Goal: Task Accomplishment & Management: Use online tool/utility

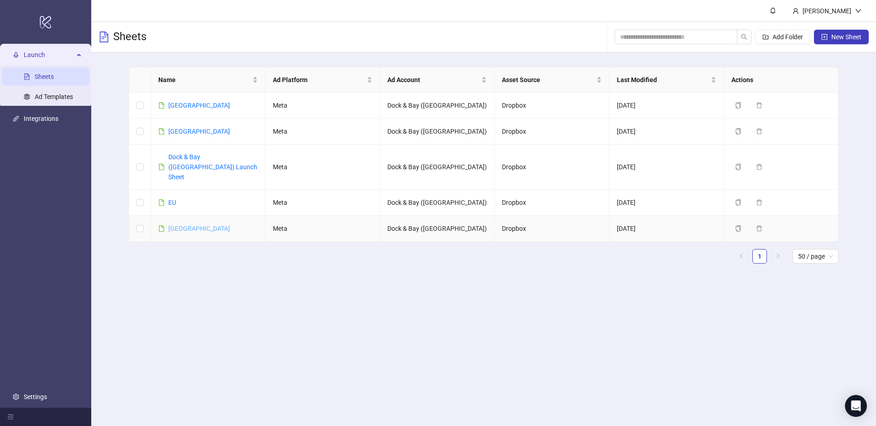
click at [181, 225] on link "[GEOGRAPHIC_DATA]" at bounding box center [199, 228] width 62 height 7
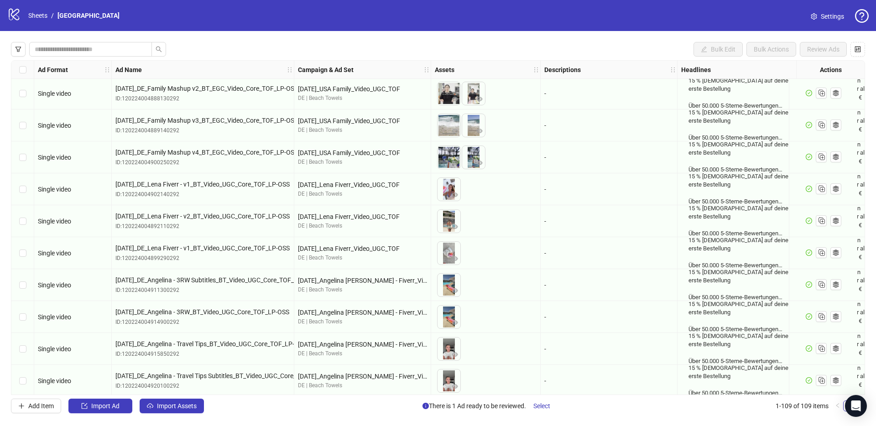
scroll to position [698, 0]
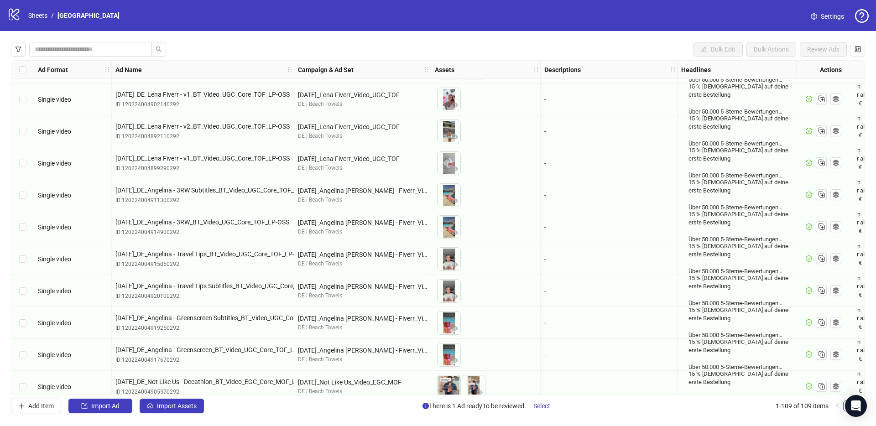
click at [22, 200] on div "Select row 26" at bounding box center [22, 195] width 23 height 32
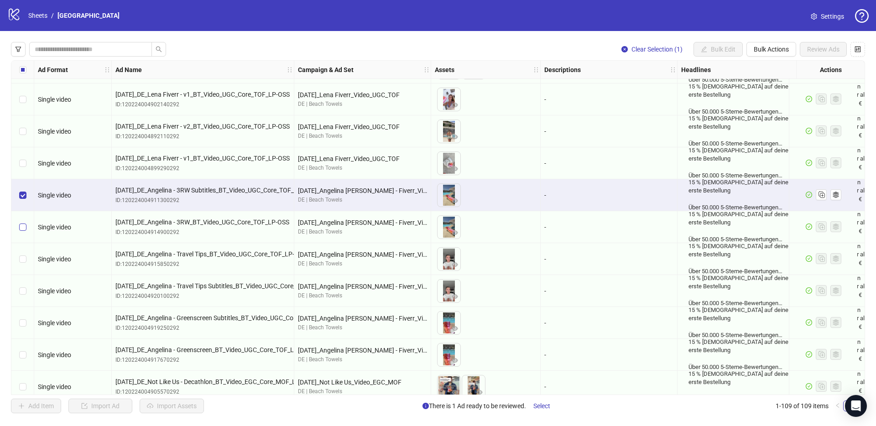
click at [21, 222] on label "Select row 27" at bounding box center [22, 227] width 7 height 10
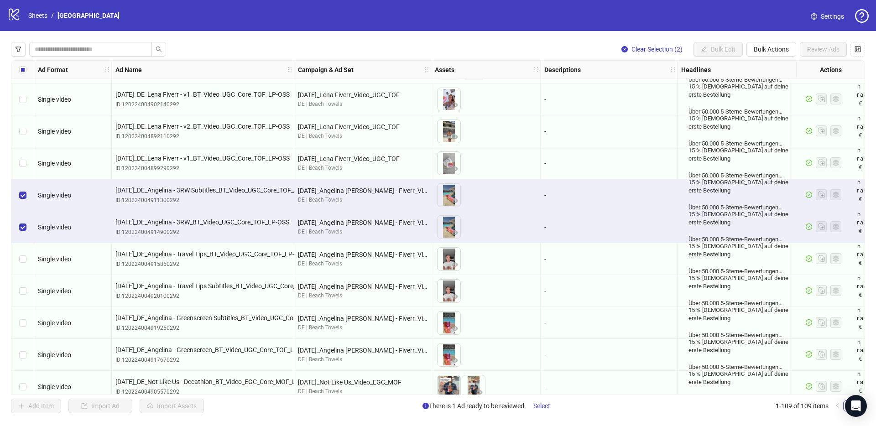
click at [25, 241] on div "Select row 27" at bounding box center [22, 227] width 23 height 32
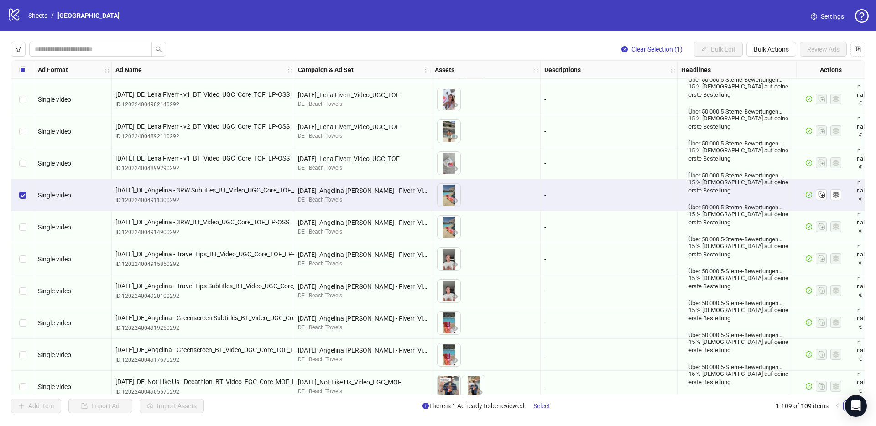
click at [23, 251] on div "Select row 28" at bounding box center [22, 259] width 23 height 32
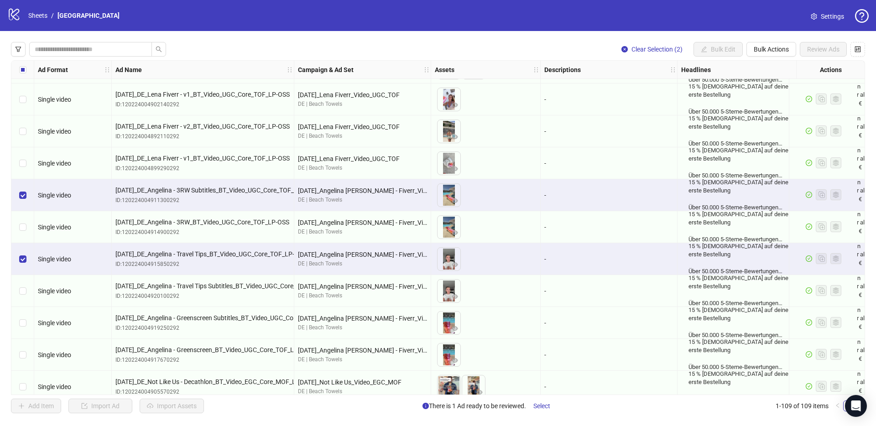
click at [27, 230] on div "Select row 27" at bounding box center [22, 227] width 23 height 32
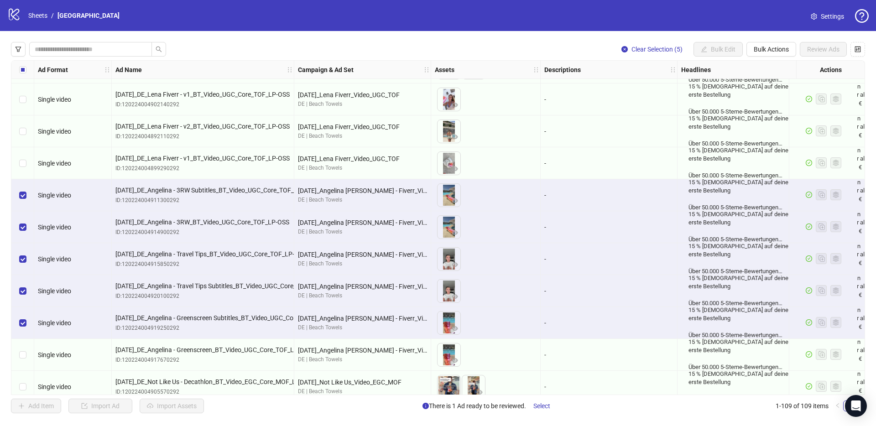
click at [23, 348] on div "Select row 31" at bounding box center [22, 355] width 23 height 32
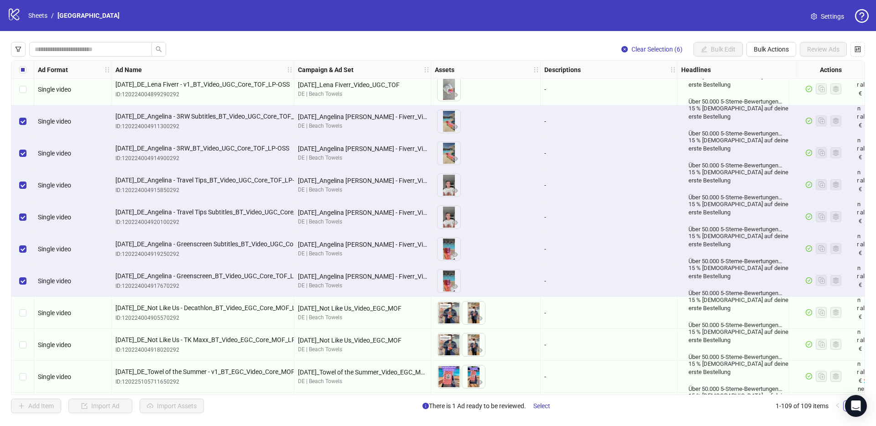
scroll to position [771, 0]
click at [773, 41] on div "Clear Selection (6) Bulk Edit Bulk Actions Review Ads Ad Format Ad Name Campaig…" at bounding box center [438, 227] width 876 height 393
click at [773, 48] on span "Bulk Actions" at bounding box center [771, 49] width 35 height 7
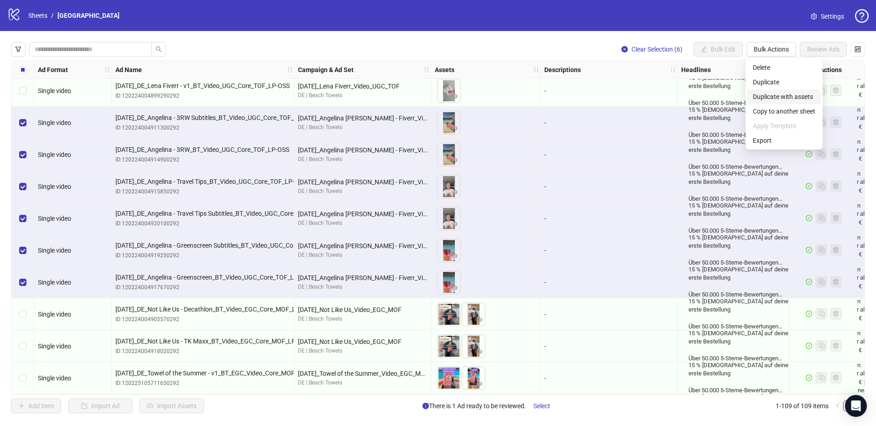
click at [764, 94] on span "Duplicate with assets" at bounding box center [784, 97] width 63 height 10
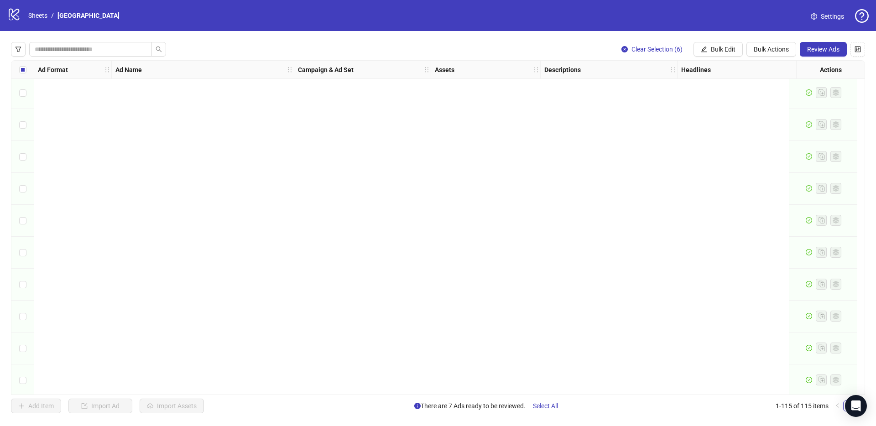
scroll to position [3362, 0]
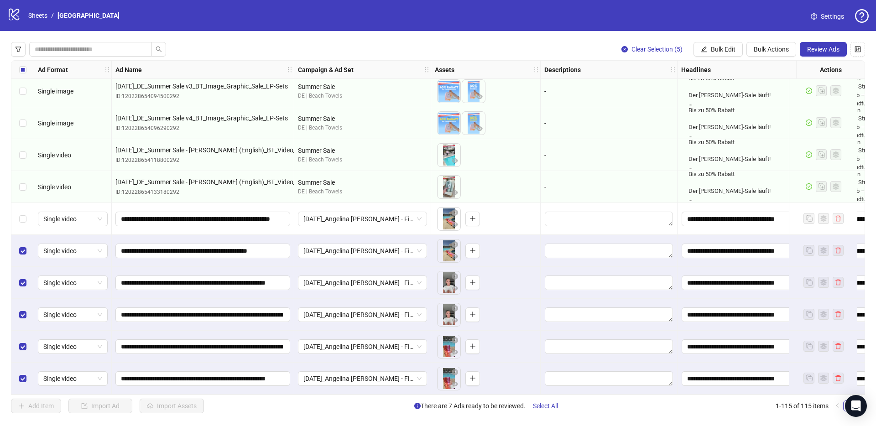
click at [25, 236] on div "Select row 111" at bounding box center [22, 251] width 23 height 32
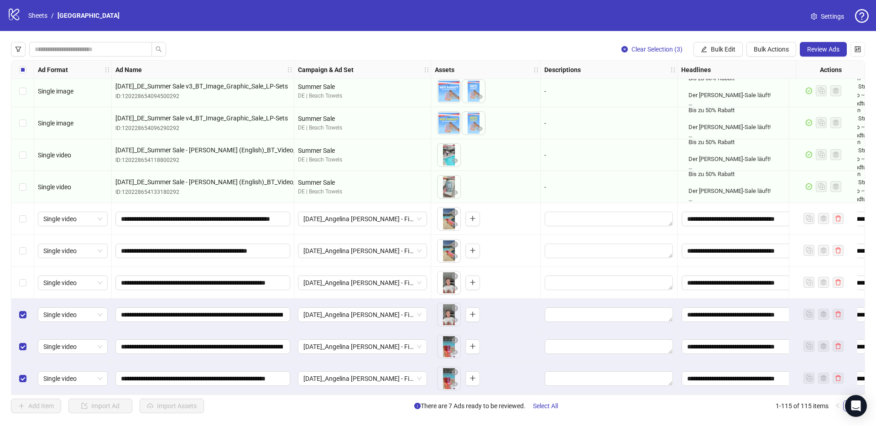
click at [23, 302] on div "Select row 113" at bounding box center [22, 315] width 23 height 32
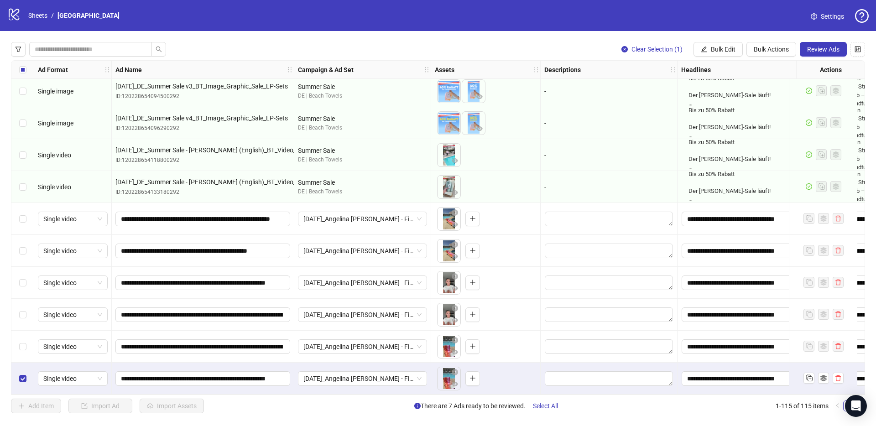
click at [27, 379] on div "Select row 115" at bounding box center [22, 379] width 23 height 32
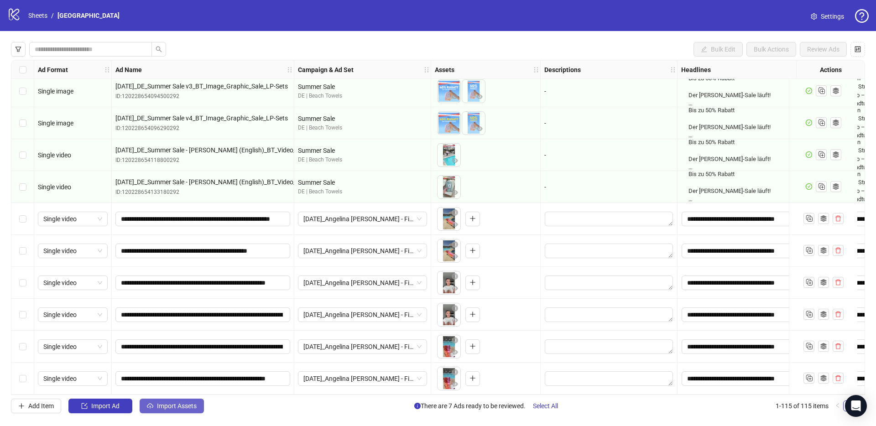
click at [182, 403] on span "Import Assets" at bounding box center [177, 406] width 40 height 7
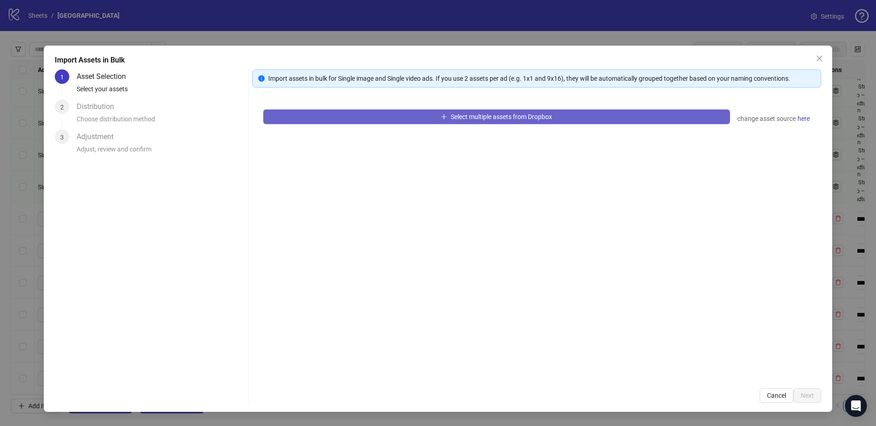
click at [382, 113] on button "Select multiple assets from Dropbox" at bounding box center [496, 117] width 467 height 15
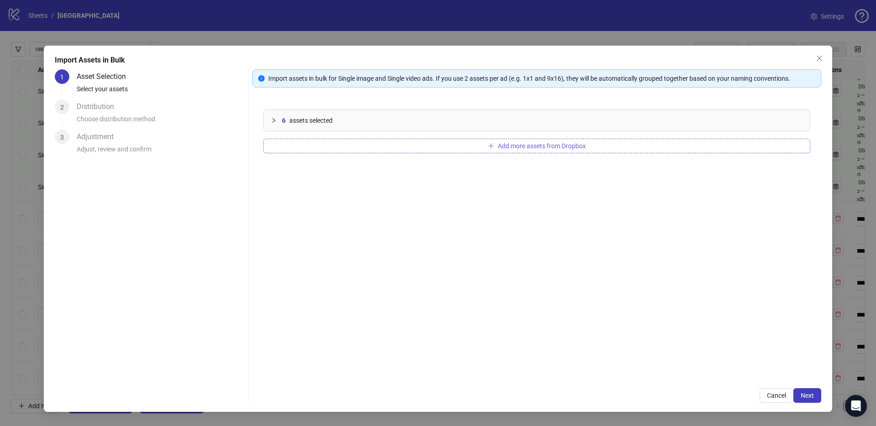
click at [424, 142] on button "Add more assets from Dropbox" at bounding box center [536, 146] width 547 height 15
click at [806, 394] on span "Next" at bounding box center [807, 395] width 13 height 7
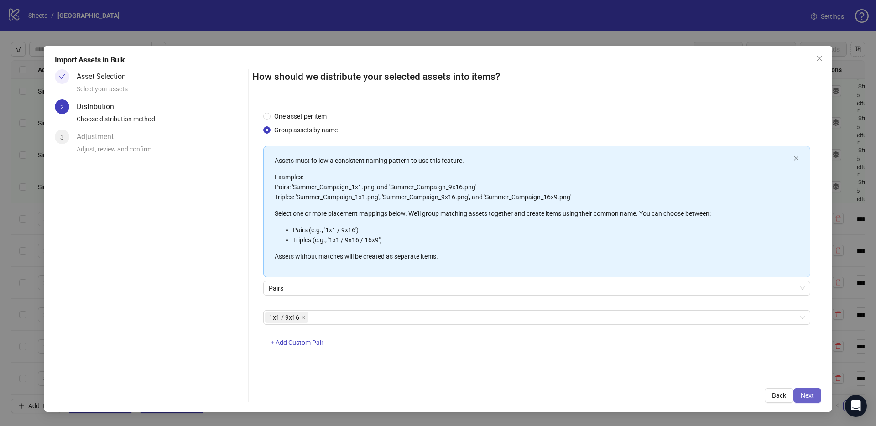
click at [814, 392] on span "Next" at bounding box center [807, 395] width 13 height 7
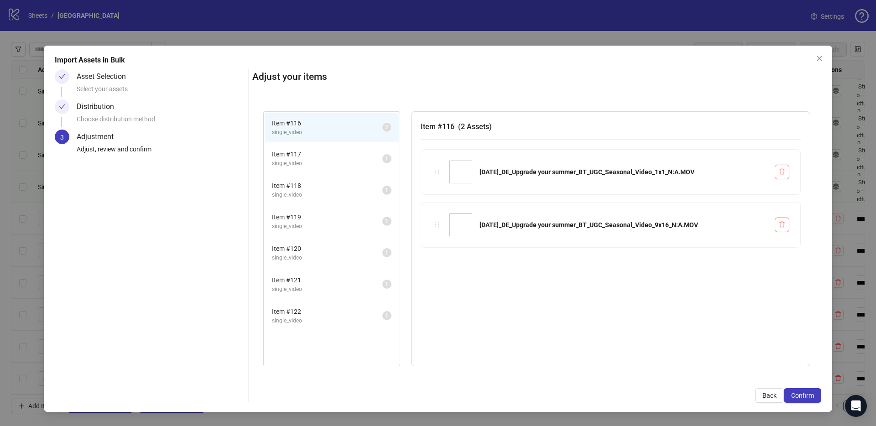
click at [329, 162] on span "single_video" at bounding box center [327, 163] width 110 height 9
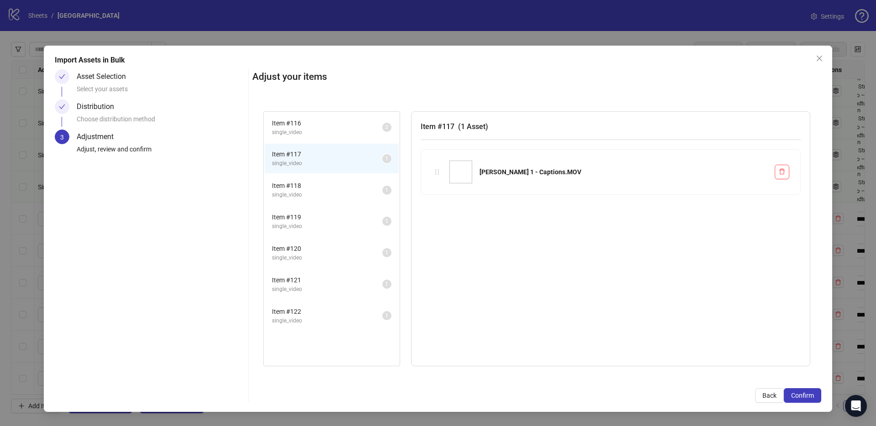
click at [330, 183] on span "Item # 118" at bounding box center [327, 186] width 110 height 10
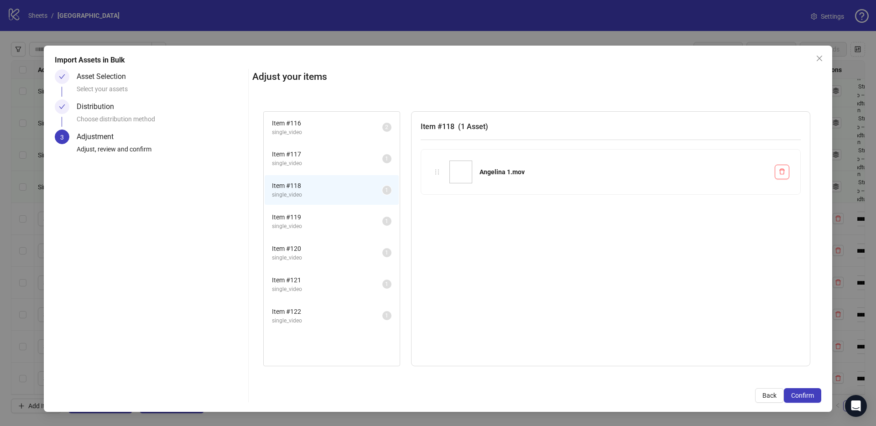
click at [330, 225] on span "single_video" at bounding box center [327, 226] width 110 height 9
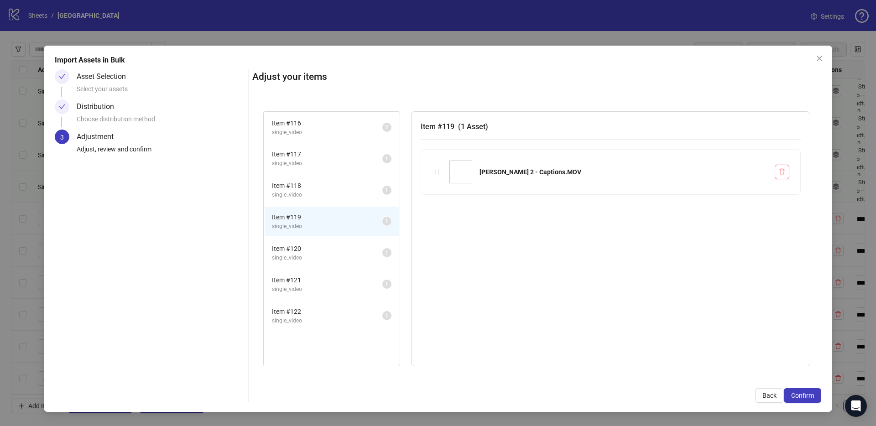
click at [328, 244] on span "Item # 120" at bounding box center [327, 249] width 110 height 10
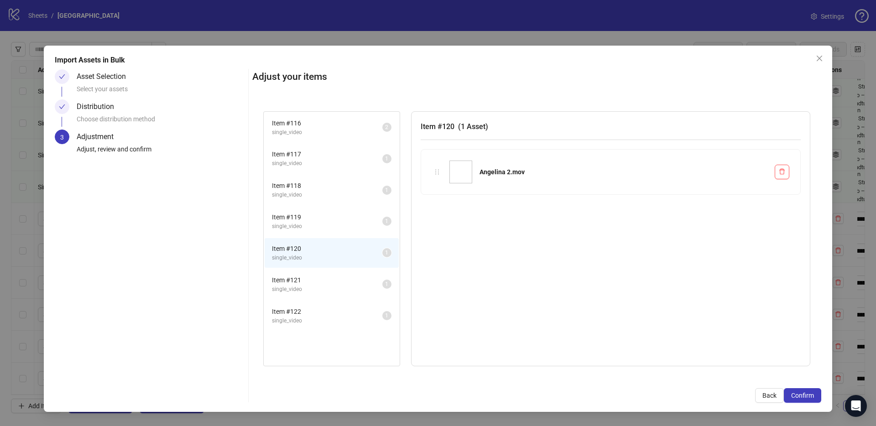
click at [324, 275] on span "Item # 121" at bounding box center [327, 280] width 110 height 10
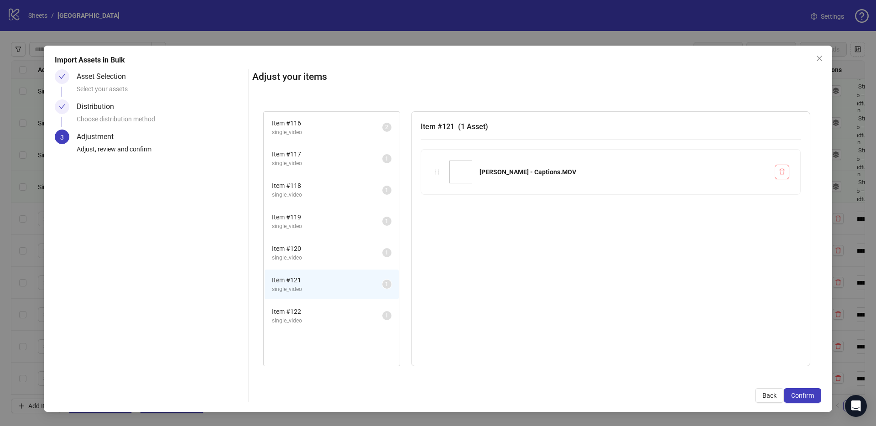
click at [324, 315] on span "Item # 122" at bounding box center [327, 312] width 110 height 10
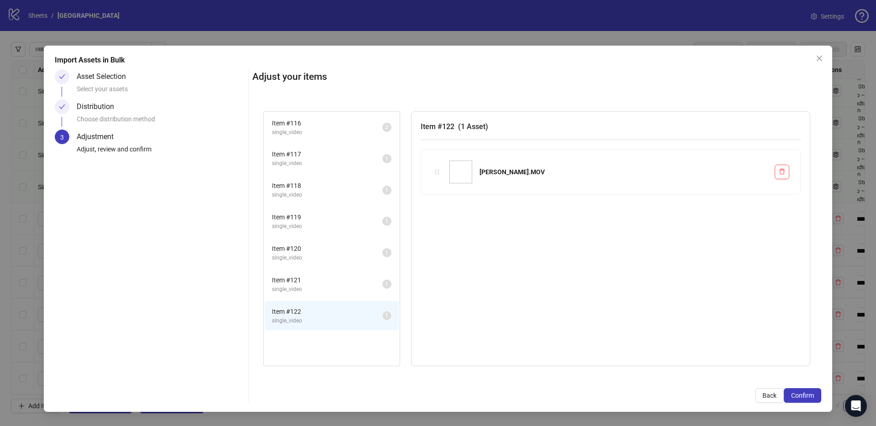
click at [795, 385] on div "Adjust your items Item # 116 single_video 2 Item # 117 single_video 1 Item # 11…" at bounding box center [536, 236] width 569 height 334
click at [798, 391] on button "Confirm" at bounding box center [802, 395] width 37 height 15
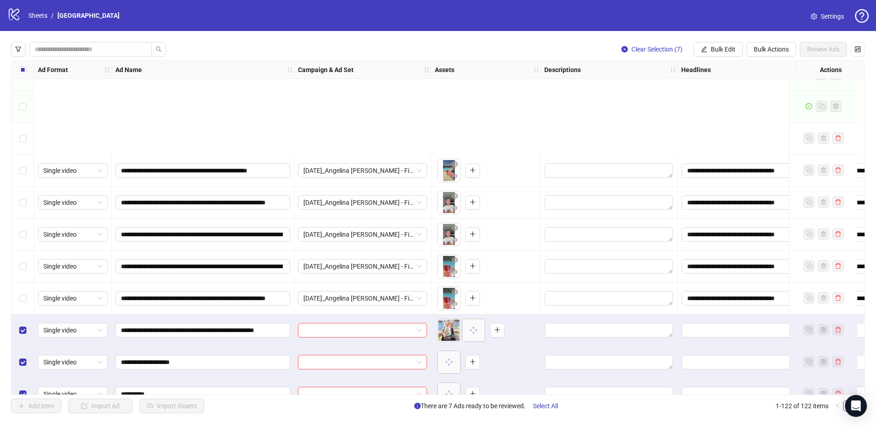
scroll to position [3585, 0]
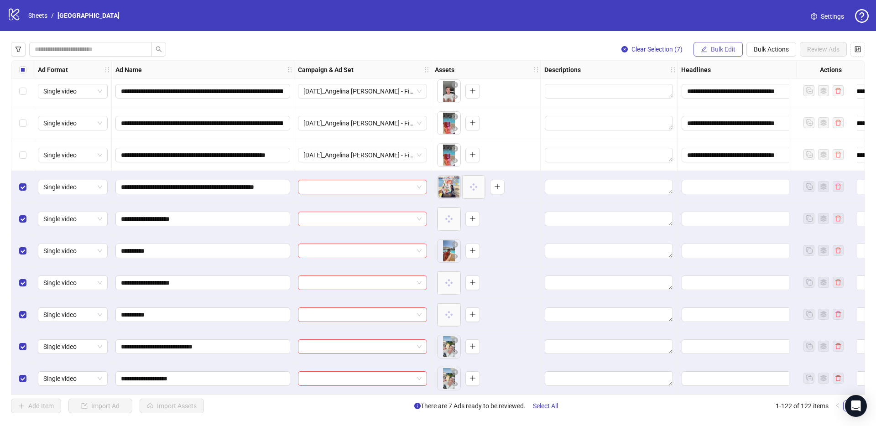
click at [710, 49] on button "Bulk Edit" at bounding box center [718, 49] width 49 height 15
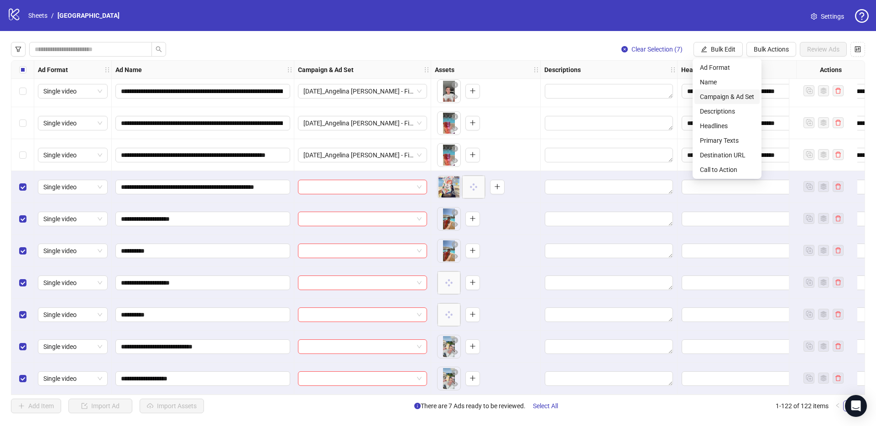
click at [723, 96] on span "Campaign & Ad Set" at bounding box center [727, 97] width 54 height 10
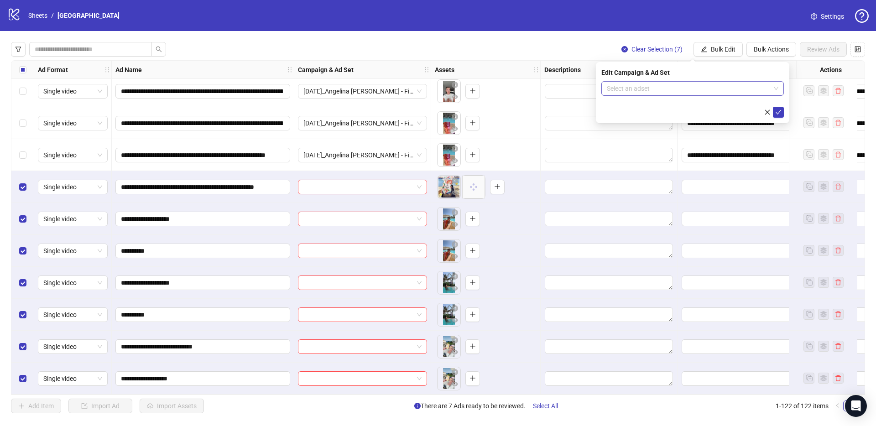
click at [617, 90] on input "search" at bounding box center [688, 89] width 163 height 14
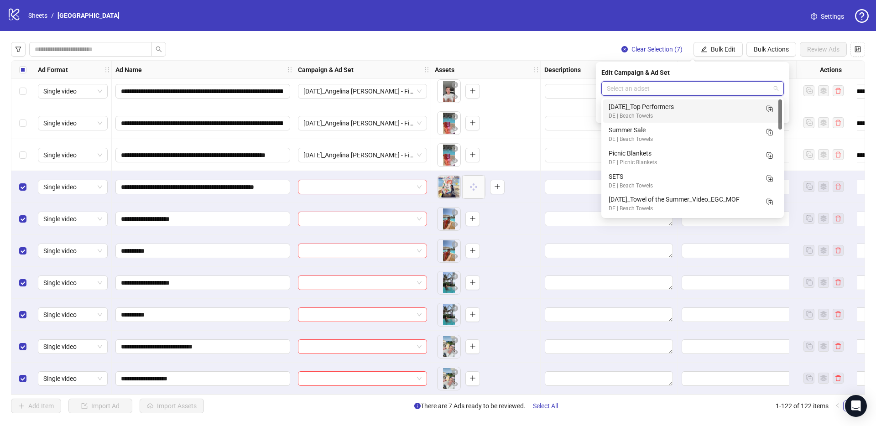
click at [634, 114] on div "DE | Beach Towels" at bounding box center [684, 116] width 150 height 9
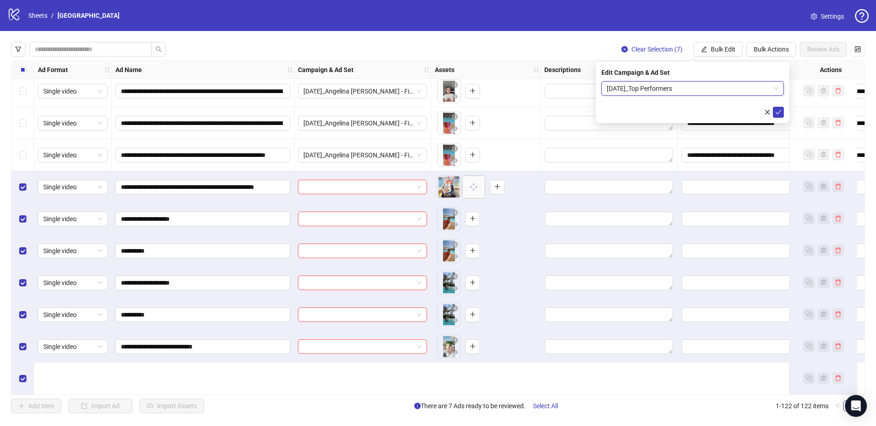
scroll to position [3480, 0]
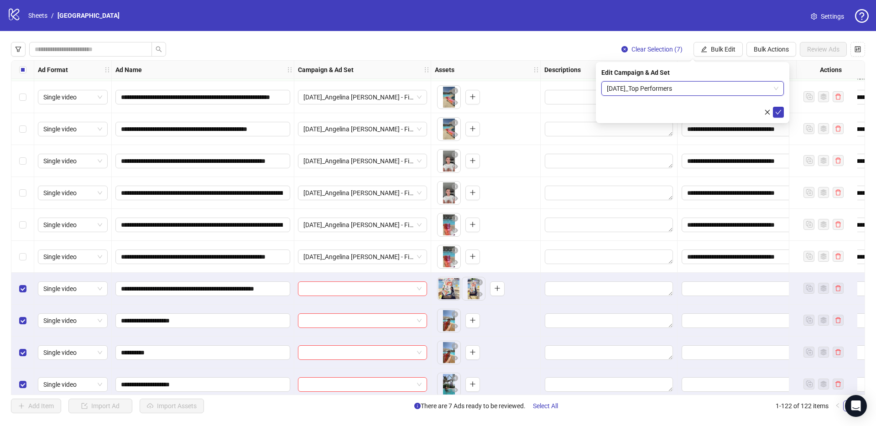
click at [784, 112] on div "Edit Campaign & Ad Set [DATE]_Top Performers [DATE]_Top Performers" at bounding box center [692, 92] width 193 height 61
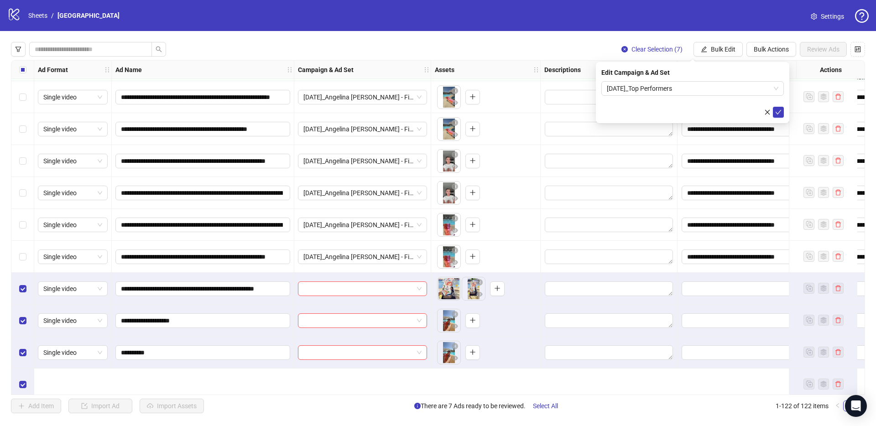
scroll to position [3386, 0]
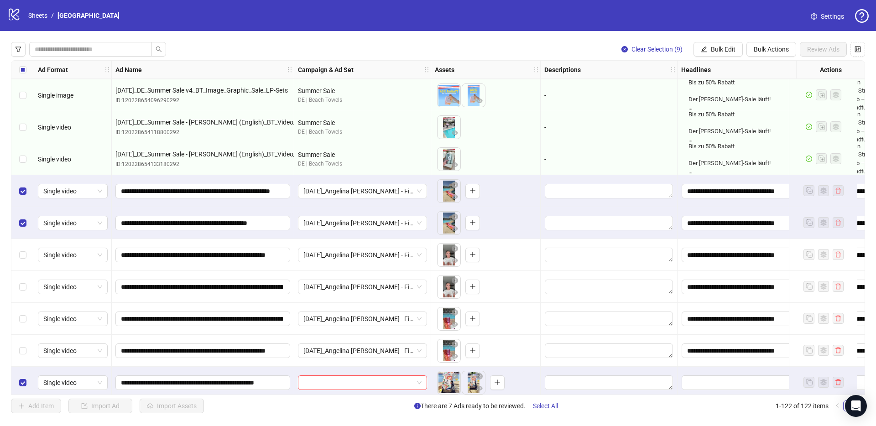
click at [25, 261] on div "Select row 112" at bounding box center [22, 255] width 23 height 32
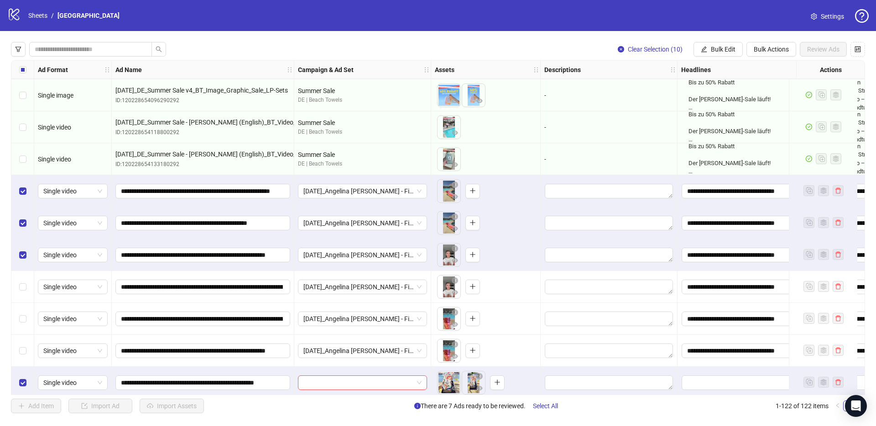
click at [22, 293] on div "Select row 113" at bounding box center [22, 287] width 23 height 32
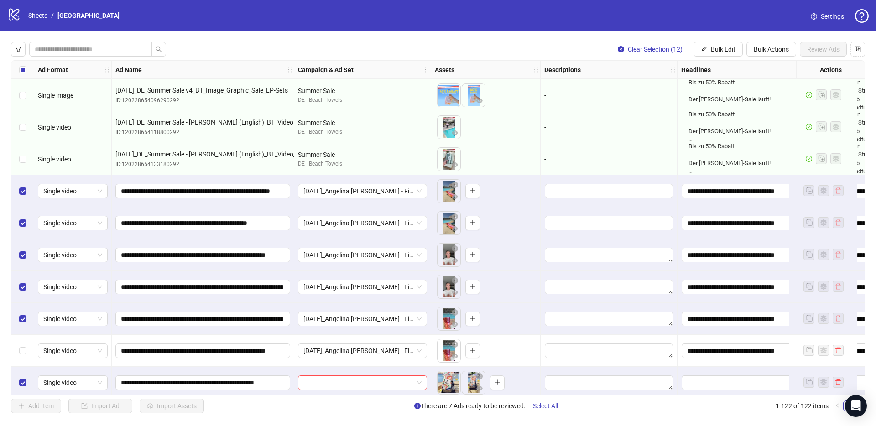
click at [22, 338] on div "Select row 115" at bounding box center [22, 351] width 23 height 32
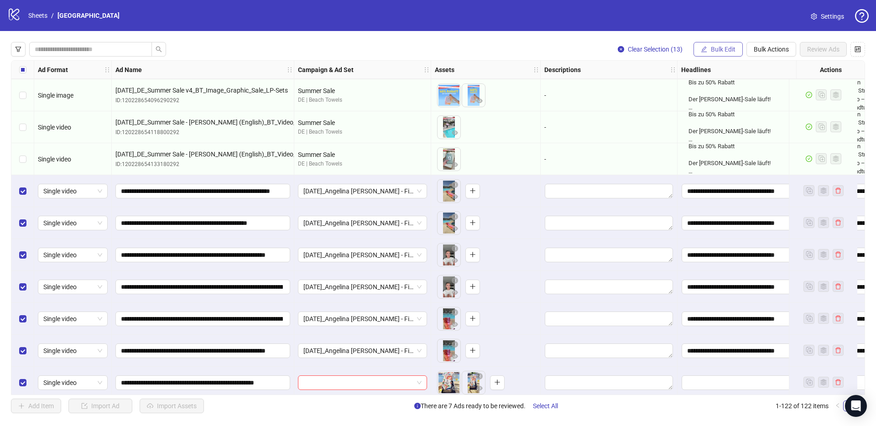
click at [701, 46] on icon "edit" at bounding box center [704, 49] width 6 height 6
click at [724, 95] on span "Campaign & Ad Set" at bounding box center [727, 97] width 54 height 10
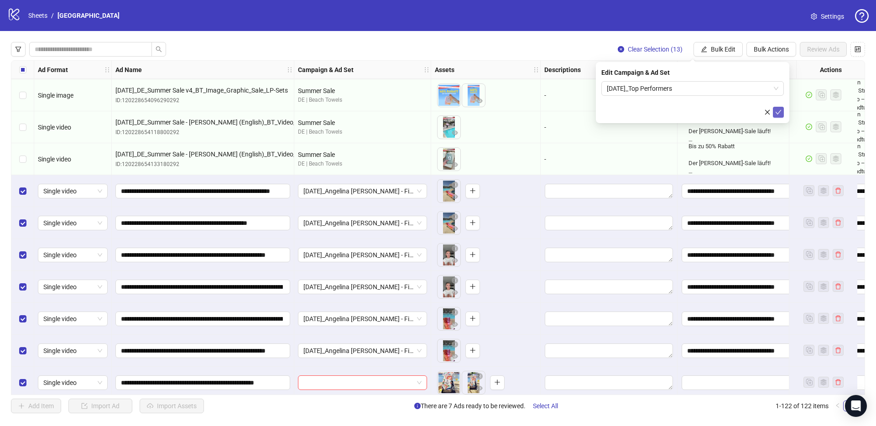
click at [781, 111] on icon "check" at bounding box center [778, 112] width 6 height 6
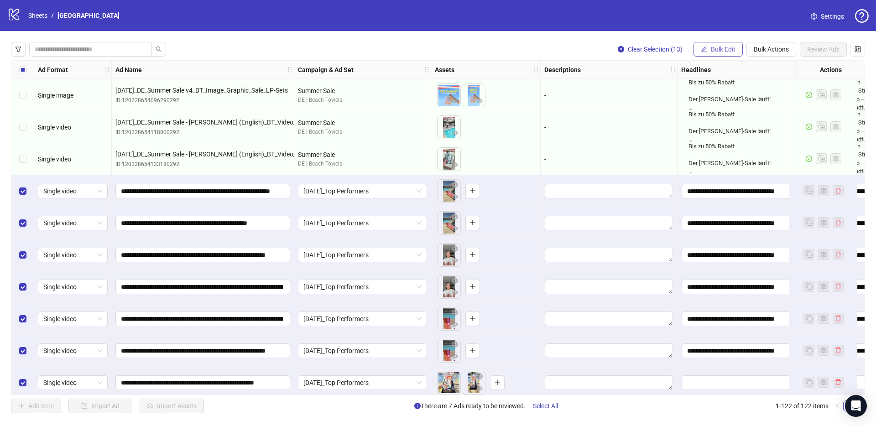
click at [727, 52] on span "Bulk Edit" at bounding box center [723, 49] width 25 height 7
click at [723, 108] on span "Descriptions" at bounding box center [727, 111] width 54 height 10
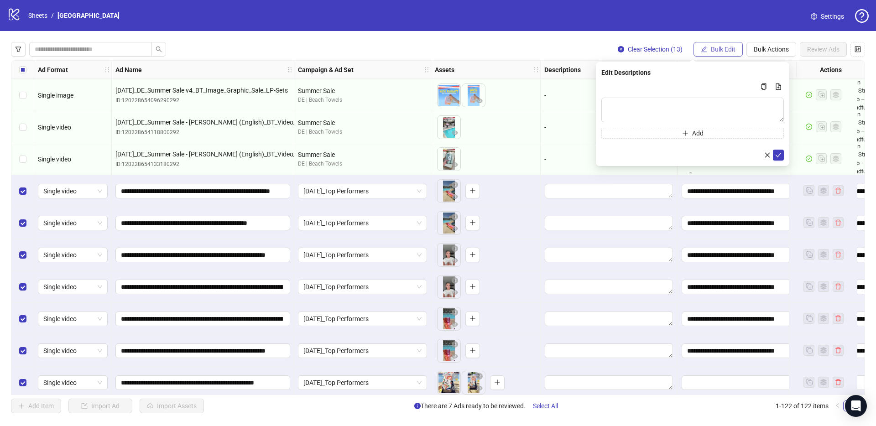
click at [727, 50] on span "Bulk Edit" at bounding box center [723, 49] width 25 height 7
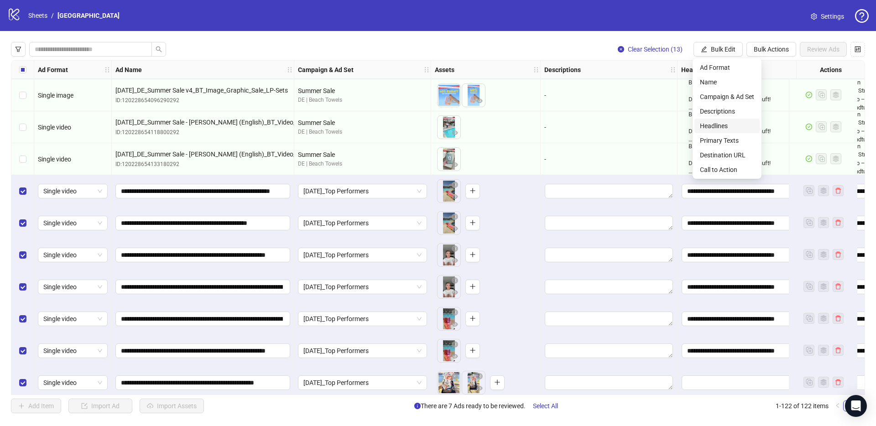
click at [726, 124] on span "Headlines" at bounding box center [727, 126] width 54 height 10
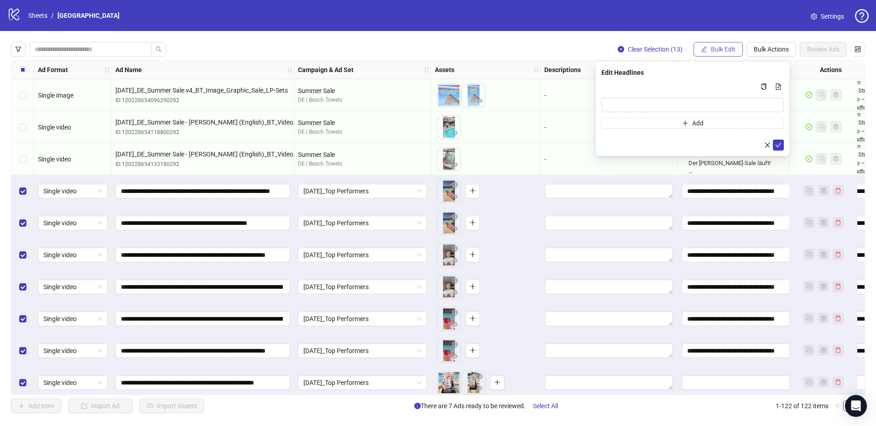
click at [727, 49] on span "Bulk Edit" at bounding box center [723, 49] width 25 height 7
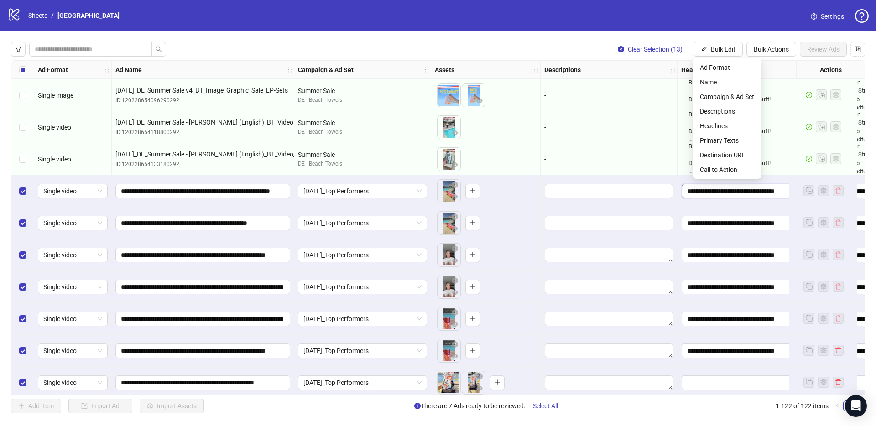
click at [730, 188] on input "**********" at bounding box center [746, 191] width 128 height 15
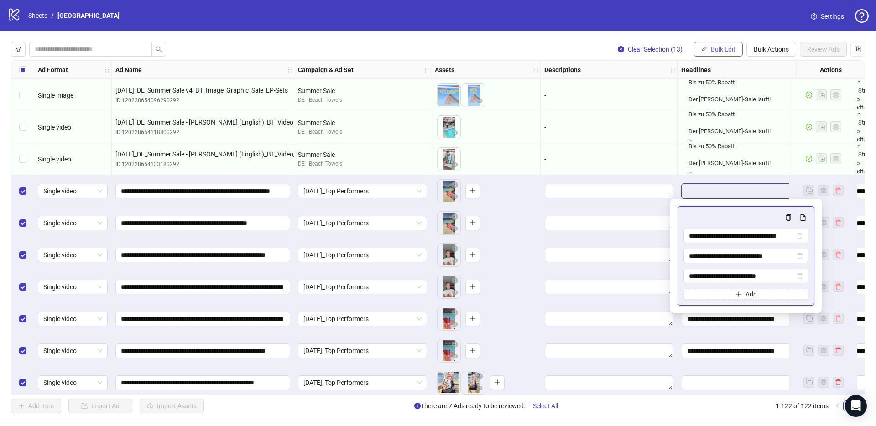
click at [716, 50] on span "Bulk Edit" at bounding box center [723, 49] width 25 height 7
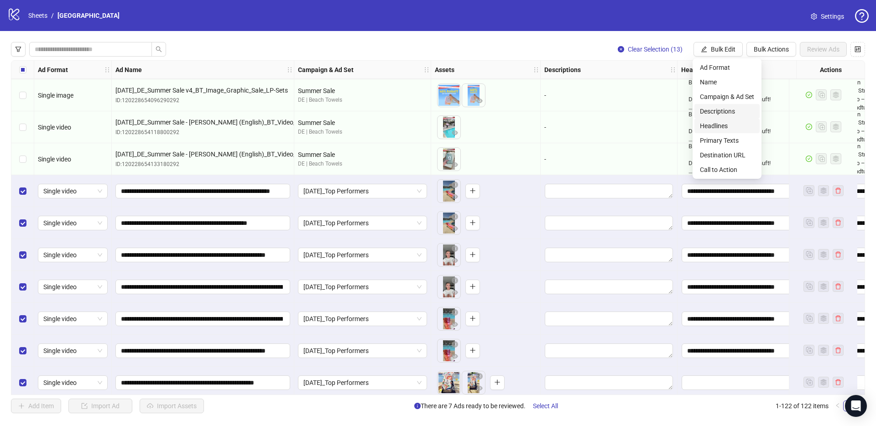
click at [722, 122] on span "Headlines" at bounding box center [727, 126] width 54 height 10
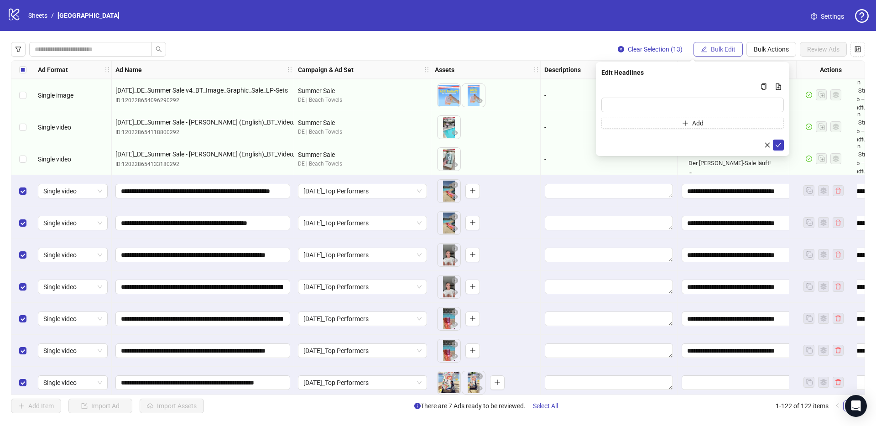
click at [724, 50] on span "Bulk Edit" at bounding box center [723, 49] width 25 height 7
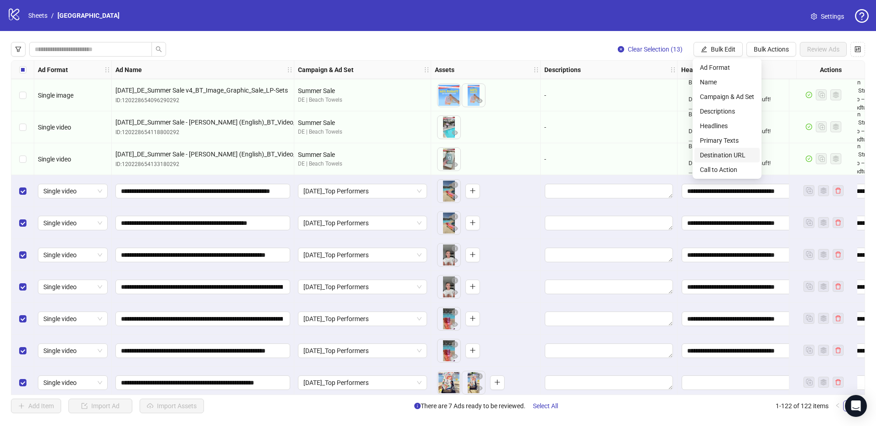
click at [729, 156] on span "Destination URL" at bounding box center [727, 155] width 54 height 10
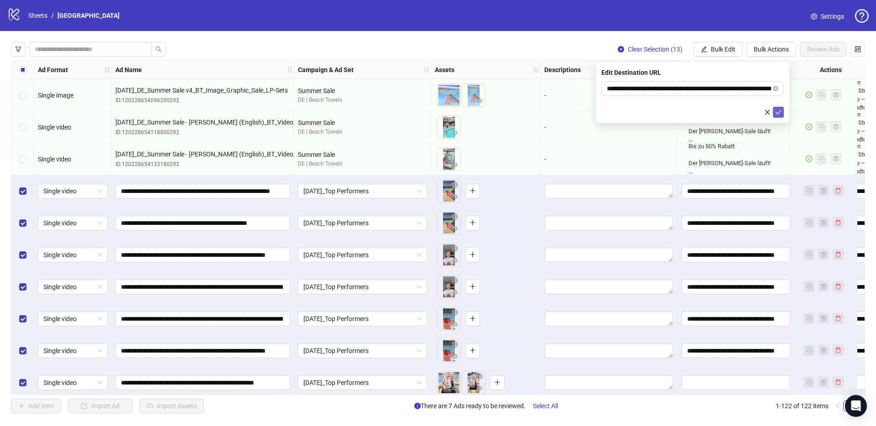
click at [780, 112] on icon "check" at bounding box center [778, 112] width 6 height 6
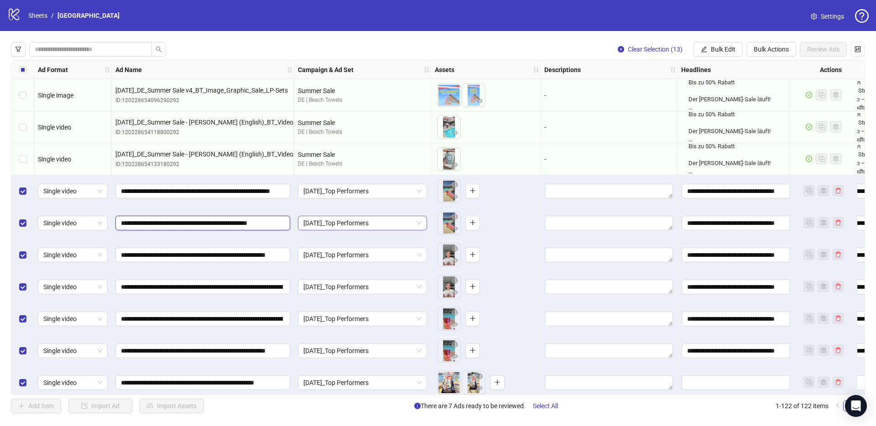
scroll to position [0, 20]
drag, startPoint x: 266, startPoint y: 224, endPoint x: 322, endPoint y: 225, distance: 56.1
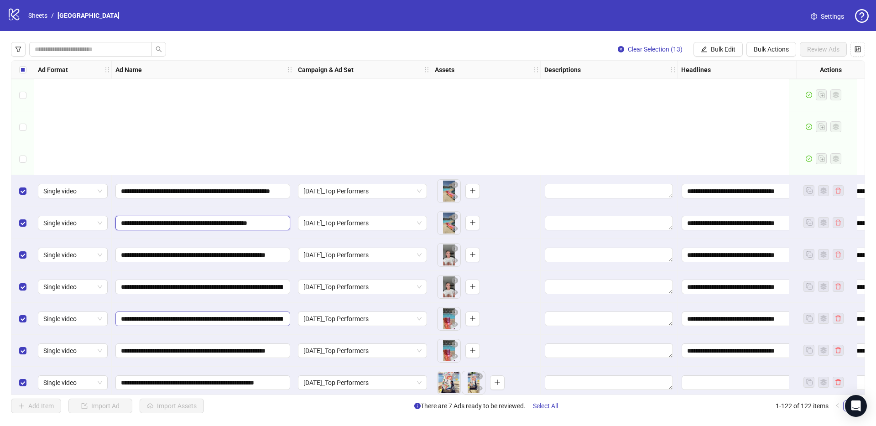
scroll to position [3551, 0]
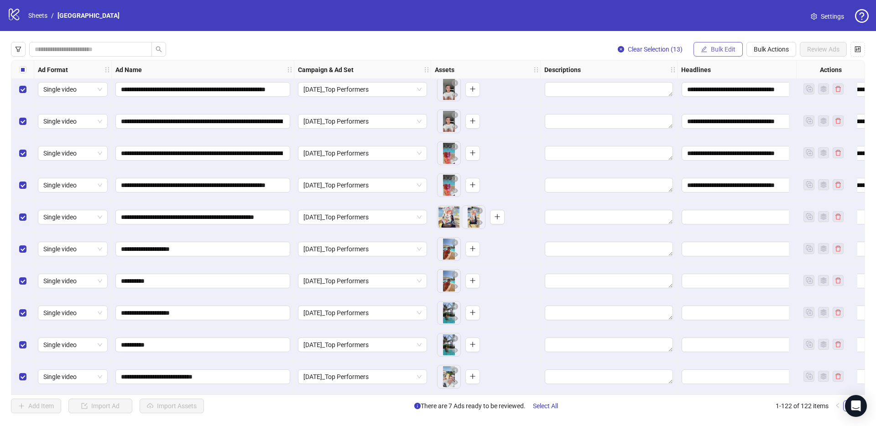
click at [717, 47] on span "Bulk Edit" at bounding box center [723, 49] width 25 height 7
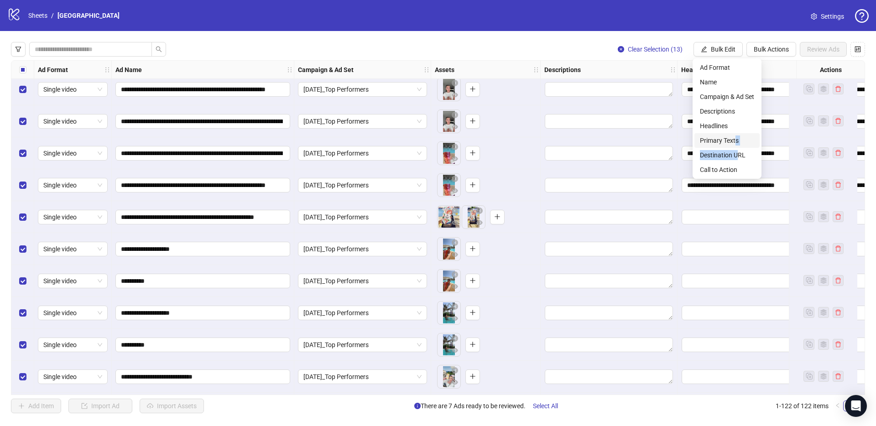
drag, startPoint x: 737, startPoint y: 152, endPoint x: 737, endPoint y: 140, distance: 12.4
click at [737, 140] on ul "Ad Format Name Campaign & Ad Set Descriptions Headlines Primary Texts Destinati…" at bounding box center [727, 118] width 69 height 120
click at [737, 140] on span "Primary Texts" at bounding box center [727, 141] width 54 height 10
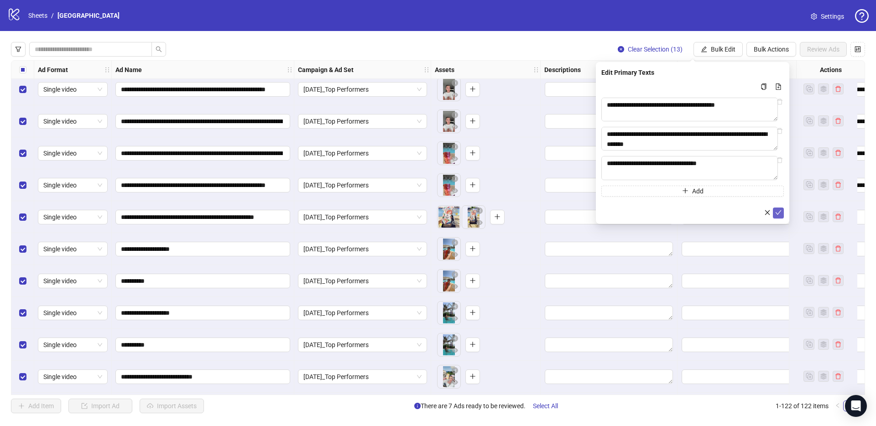
click at [782, 214] on button "submit" at bounding box center [778, 213] width 11 height 11
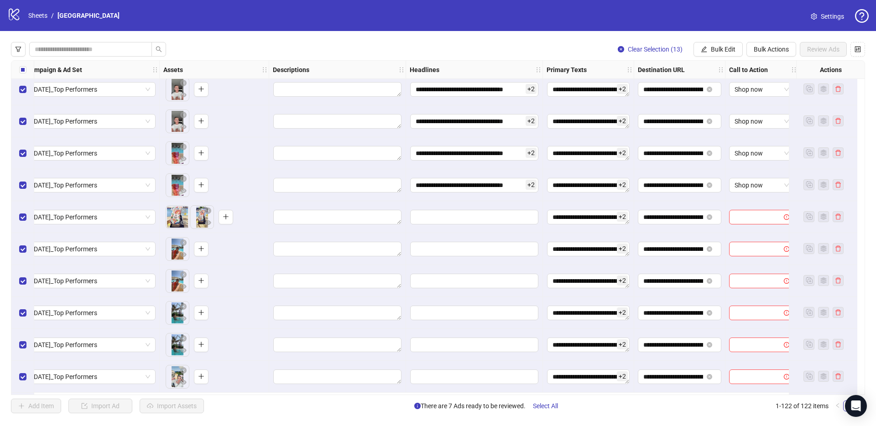
scroll to position [3451, 272]
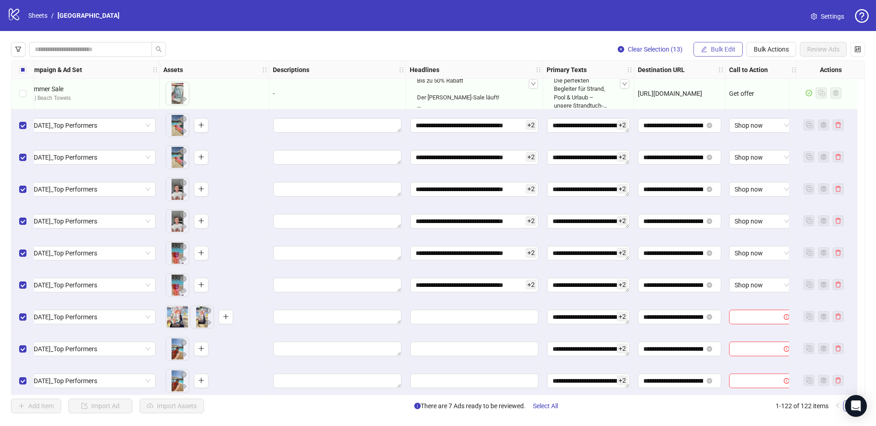
click at [706, 46] on button "Bulk Edit" at bounding box center [718, 49] width 49 height 15
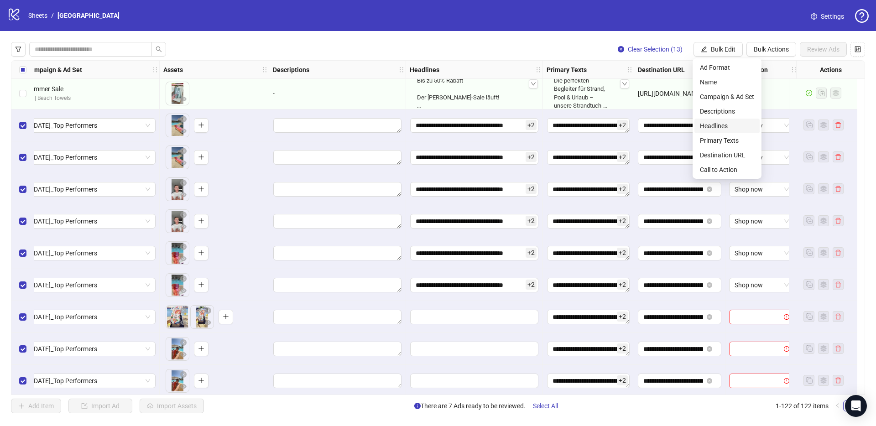
click at [711, 125] on span "Headlines" at bounding box center [727, 126] width 54 height 10
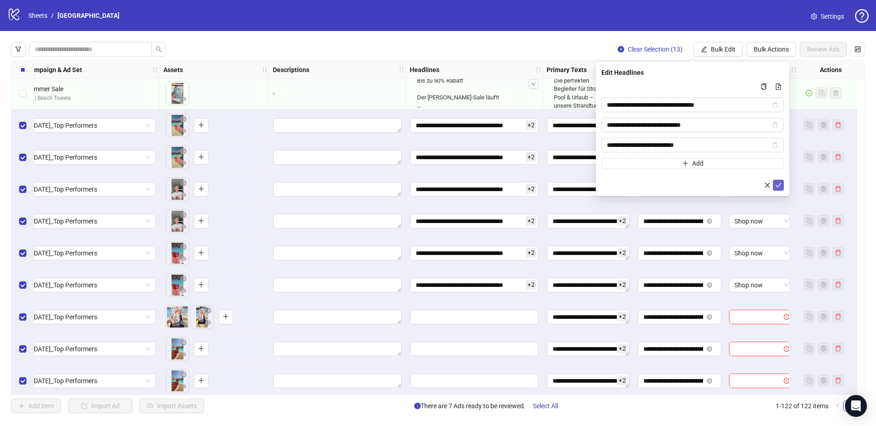
click at [779, 187] on icon "check" at bounding box center [778, 185] width 6 height 6
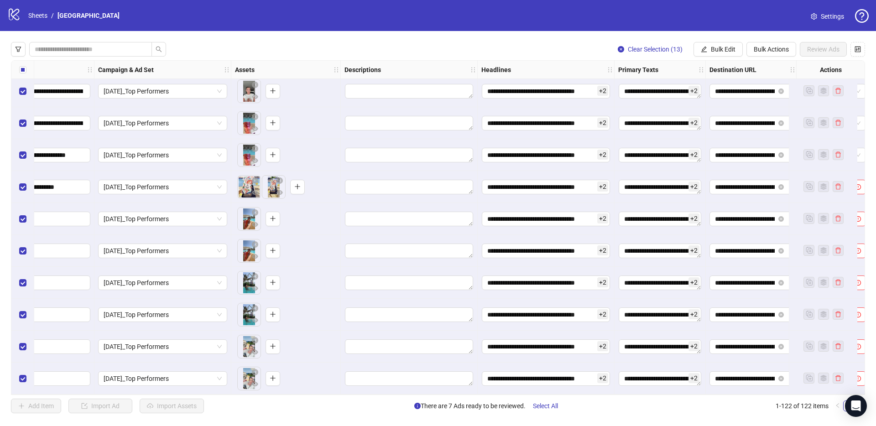
scroll to position [3585, 281]
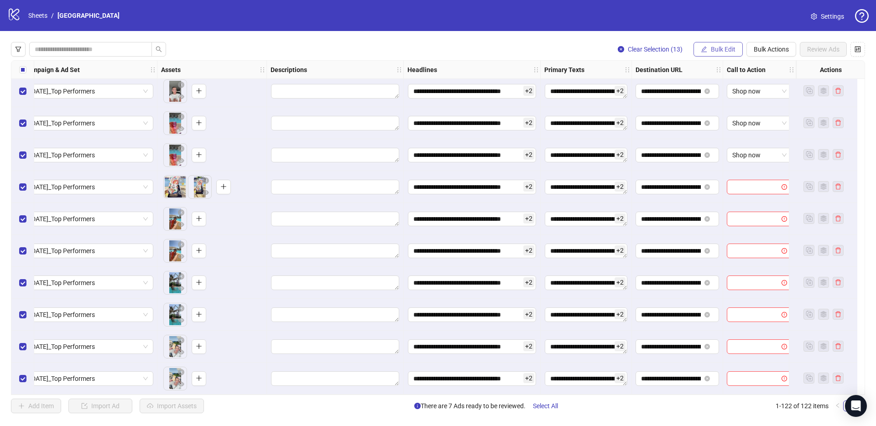
click at [708, 43] on button "Bulk Edit" at bounding box center [718, 49] width 49 height 15
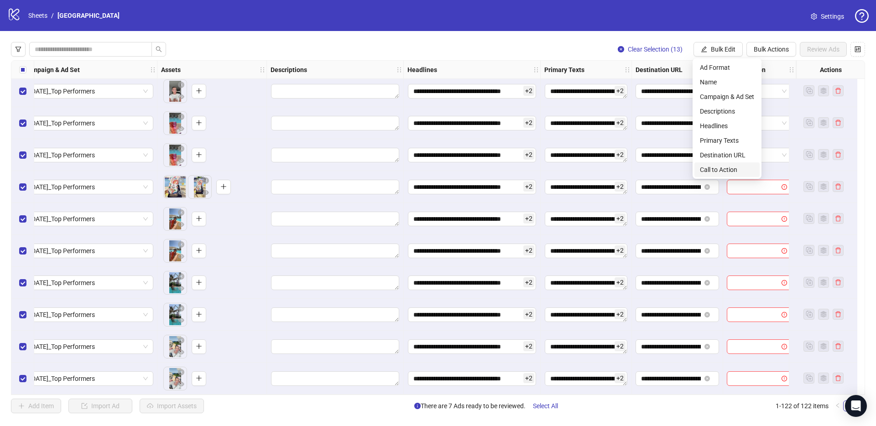
click at [721, 167] on span "Call to Action" at bounding box center [727, 170] width 54 height 10
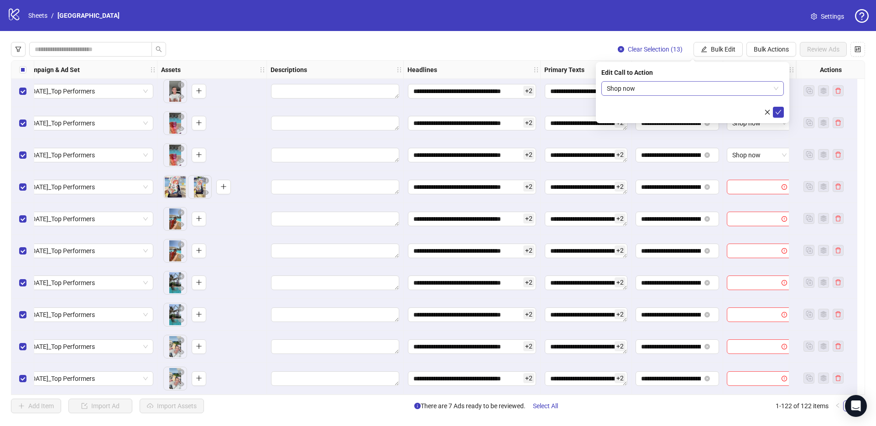
click at [685, 91] on span "Shop now" at bounding box center [693, 89] width 172 height 14
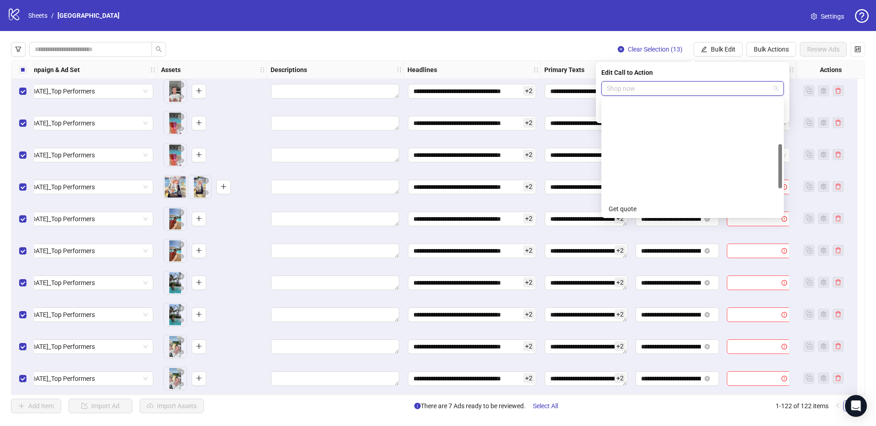
scroll to position [117, 0]
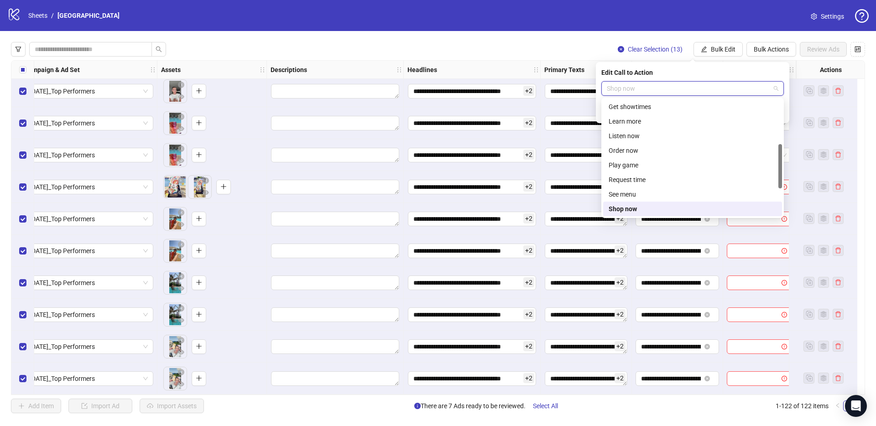
click at [769, 69] on div "Edit Call to Action" at bounding box center [692, 73] width 183 height 10
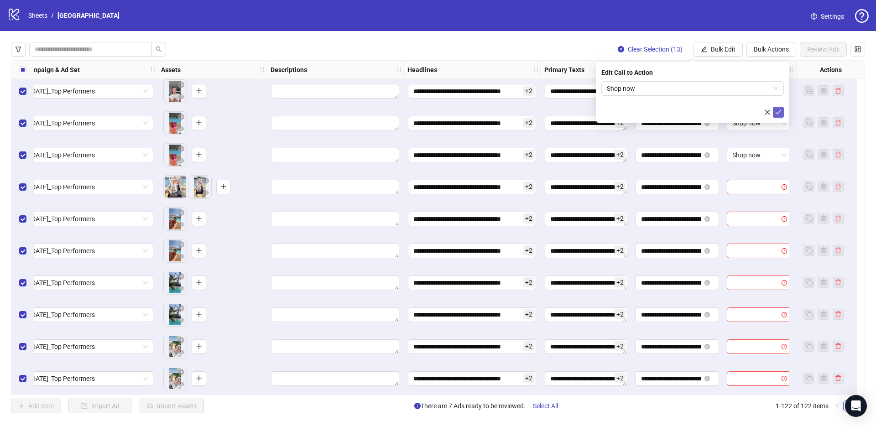
click at [781, 115] on span "submit" at bounding box center [778, 112] width 6 height 7
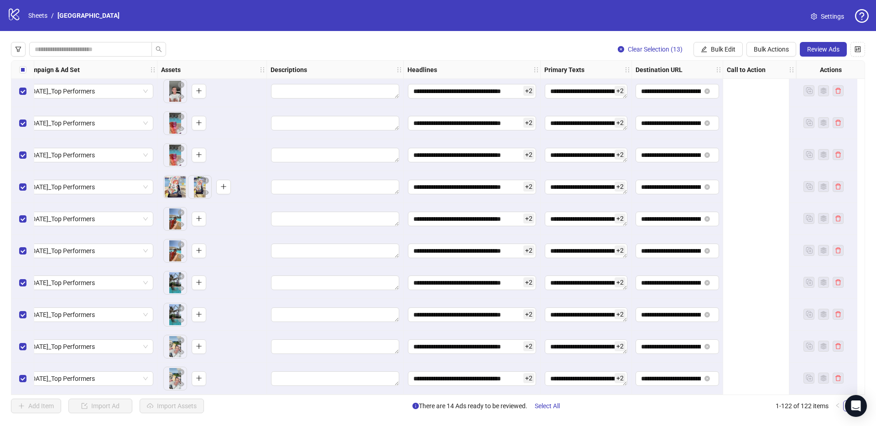
scroll to position [3585, 0]
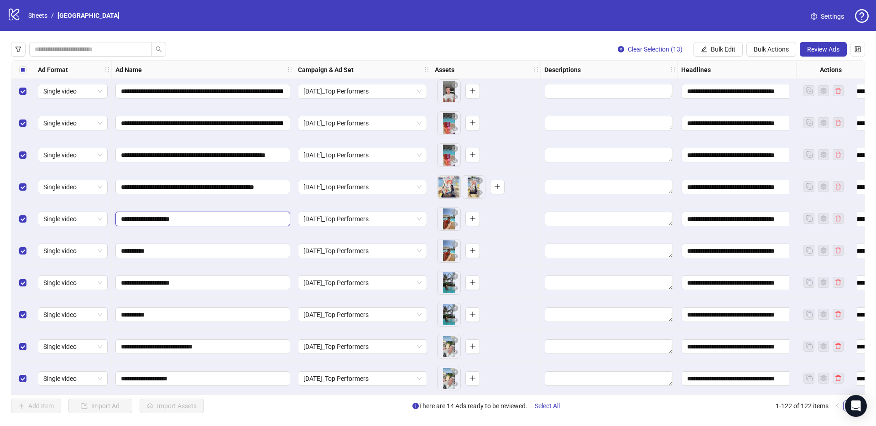
click at [200, 214] on input "**********" at bounding box center [202, 219] width 162 height 10
paste input "**********"
type input "**********"
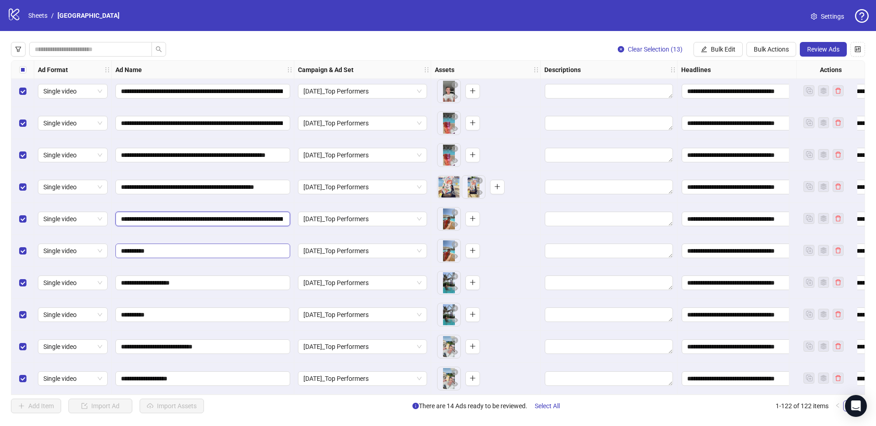
scroll to position [0, 69]
click at [182, 247] on input "**********" at bounding box center [202, 251] width 162 height 10
paste input "**********"
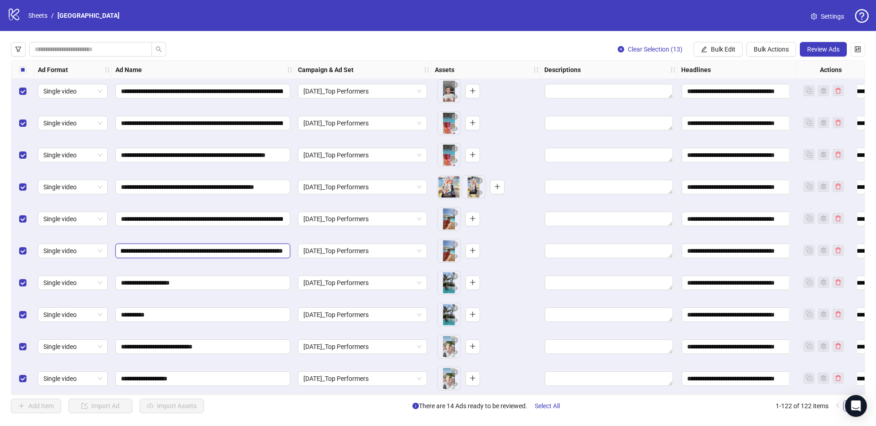
drag, startPoint x: 184, startPoint y: 248, endPoint x: 151, endPoint y: 251, distance: 33.4
click at [151, 251] on input "**********" at bounding box center [202, 251] width 162 height 10
type input "**********"
click at [152, 284] on span "**********" at bounding box center [202, 283] width 175 height 15
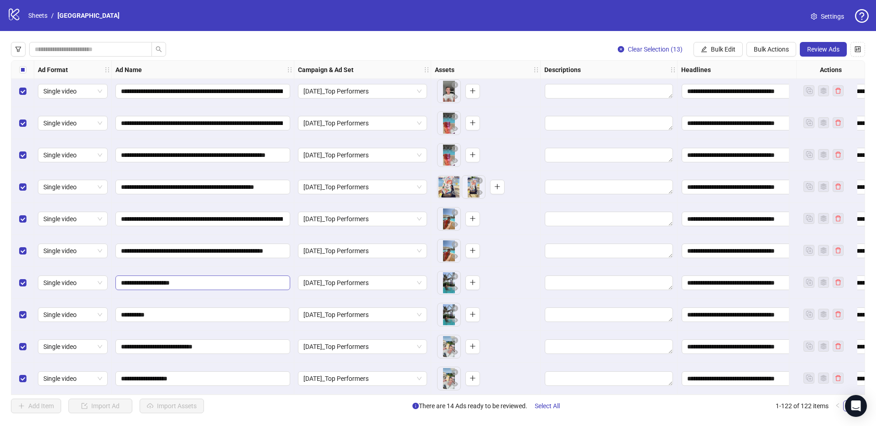
click at [152, 284] on span "**********" at bounding box center [202, 283] width 175 height 15
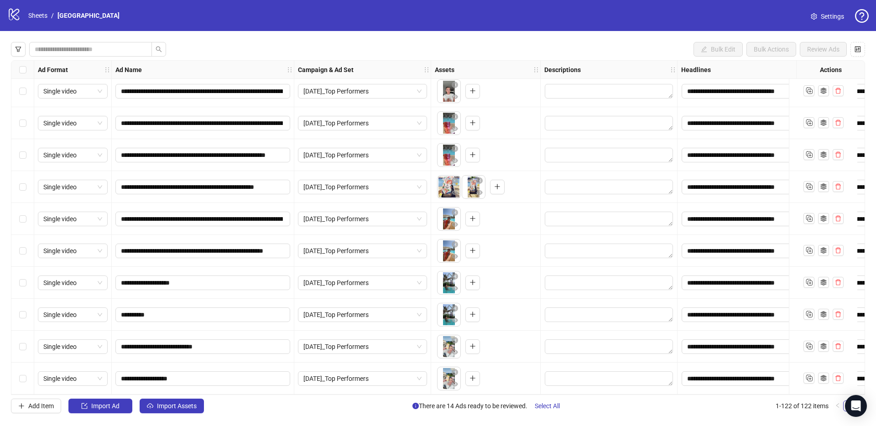
click at [28, 277] on div "Select row 119" at bounding box center [22, 283] width 23 height 32
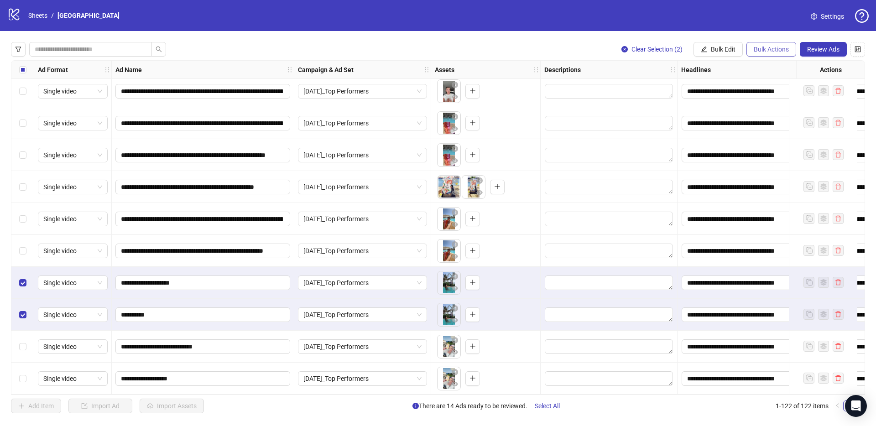
click at [761, 47] on span "Bulk Actions" at bounding box center [771, 49] width 35 height 7
click at [761, 65] on span "Delete" at bounding box center [784, 68] width 63 height 10
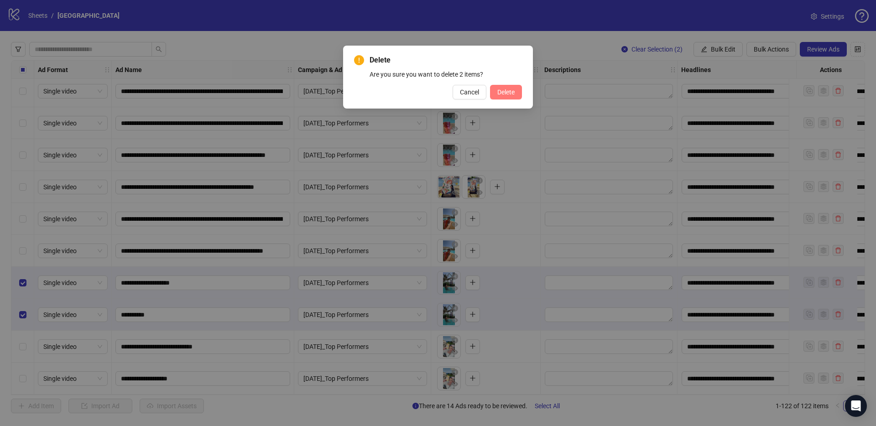
click at [501, 91] on span "Delete" at bounding box center [505, 92] width 17 height 7
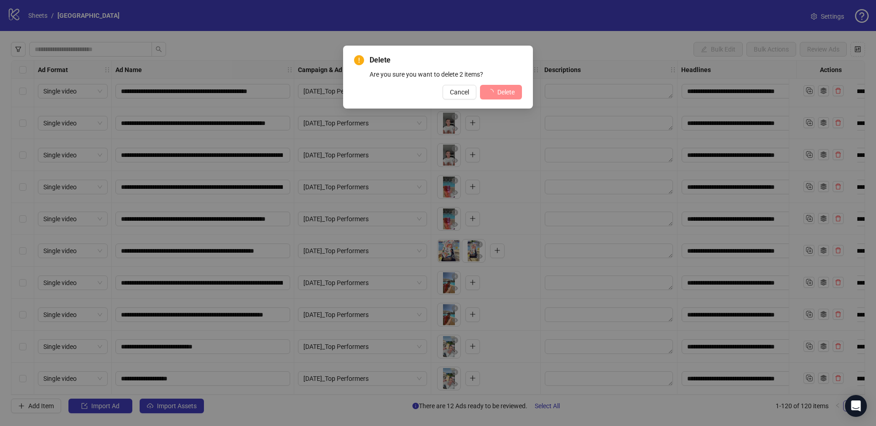
scroll to position [3521, 0]
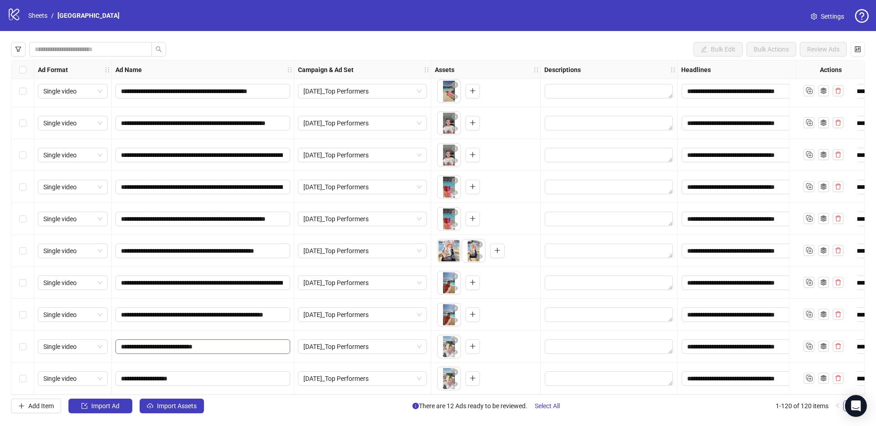
click at [201, 340] on span "**********" at bounding box center [202, 347] width 175 height 15
click at [204, 342] on input "**********" at bounding box center [202, 347] width 162 height 10
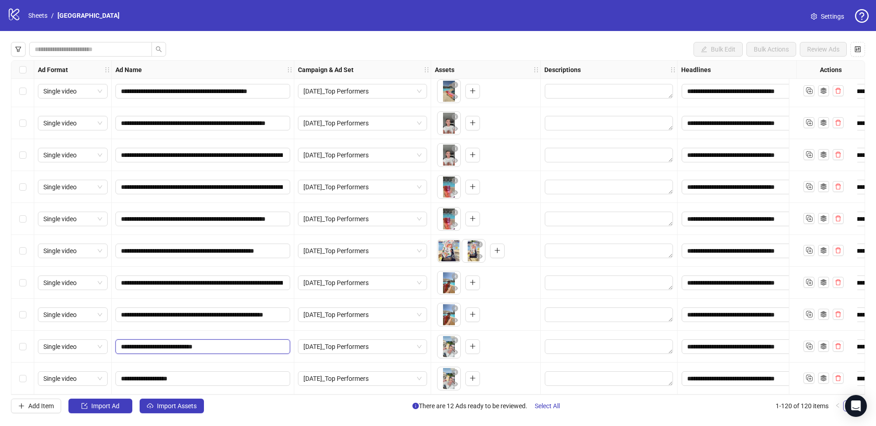
click at [204, 342] on input "**********" at bounding box center [202, 347] width 162 height 10
paste input "**********"
type input "**********"
click at [189, 310] on input "**********" at bounding box center [202, 315] width 162 height 10
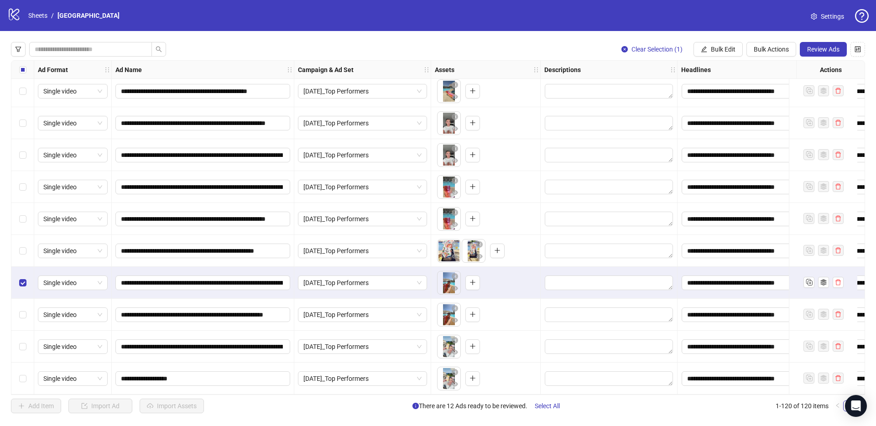
click at [27, 338] on div "Select row 119" at bounding box center [22, 347] width 23 height 32
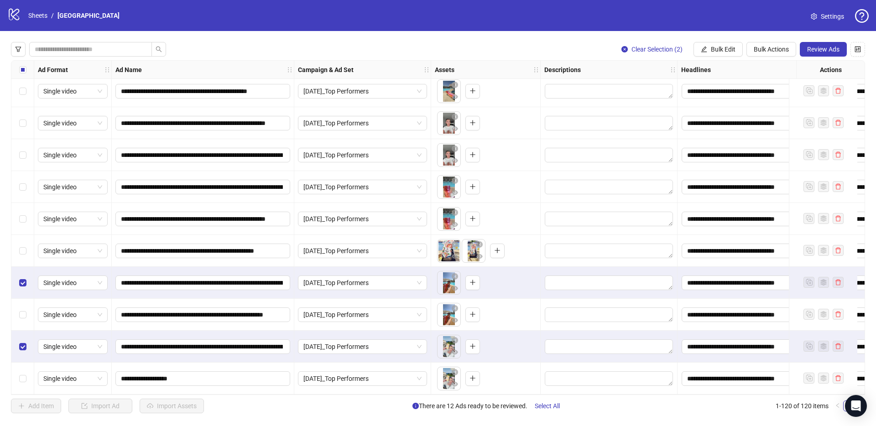
click at [27, 373] on div "Select row 120" at bounding box center [22, 379] width 23 height 32
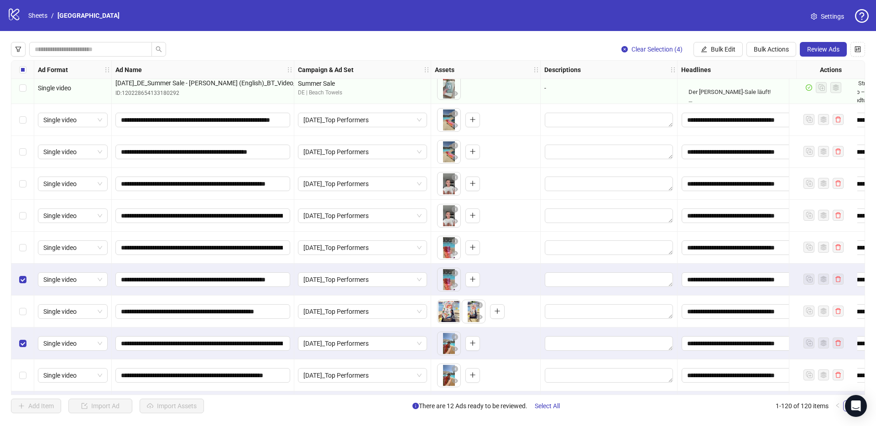
scroll to position [3451, 0]
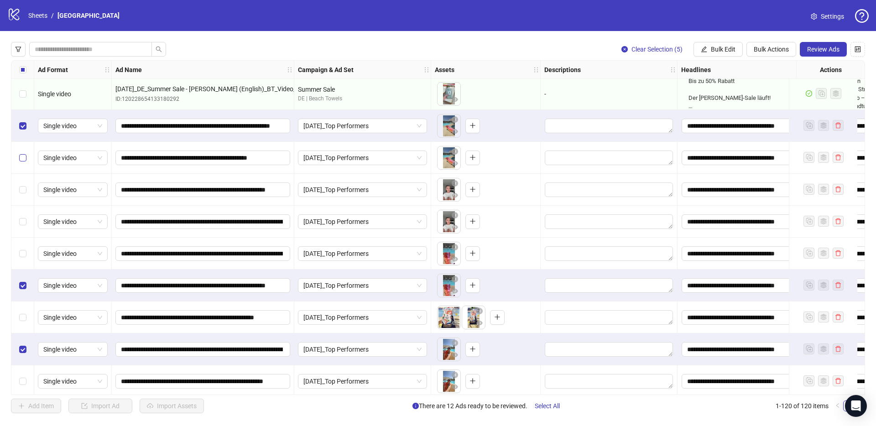
click at [23, 162] on label "Select row 111" at bounding box center [22, 158] width 7 height 10
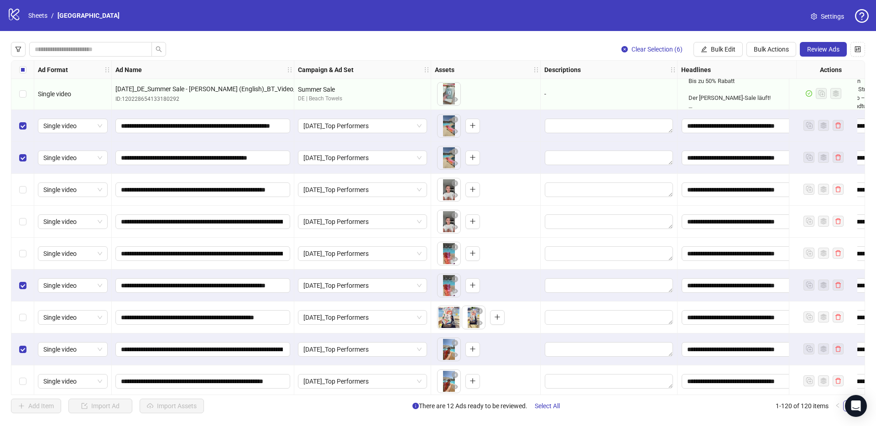
click at [22, 196] on div "Select row 112" at bounding box center [22, 190] width 23 height 32
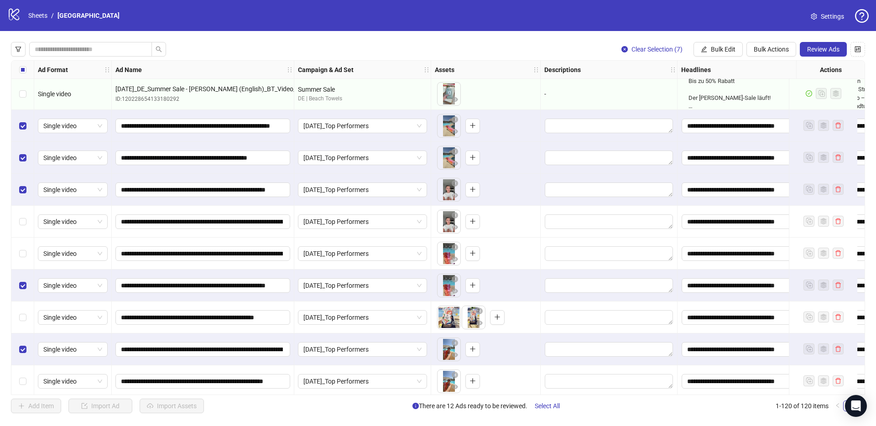
click at [18, 228] on div "Select row 113" at bounding box center [22, 222] width 23 height 32
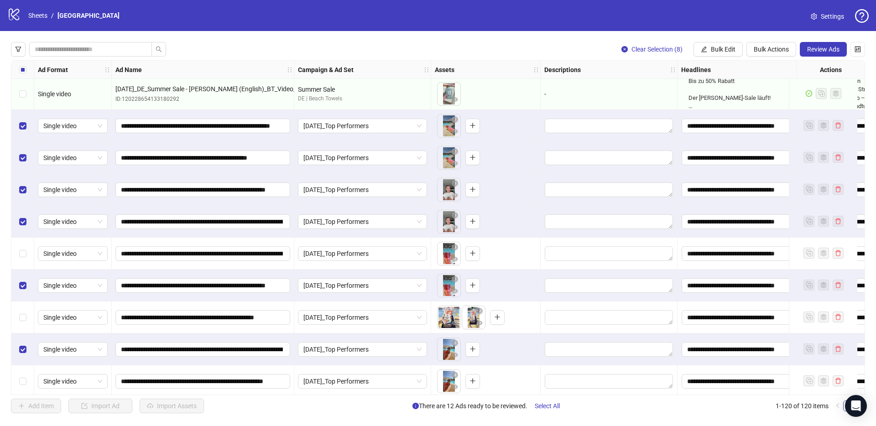
click at [21, 259] on div "Select row 114" at bounding box center [22, 254] width 23 height 32
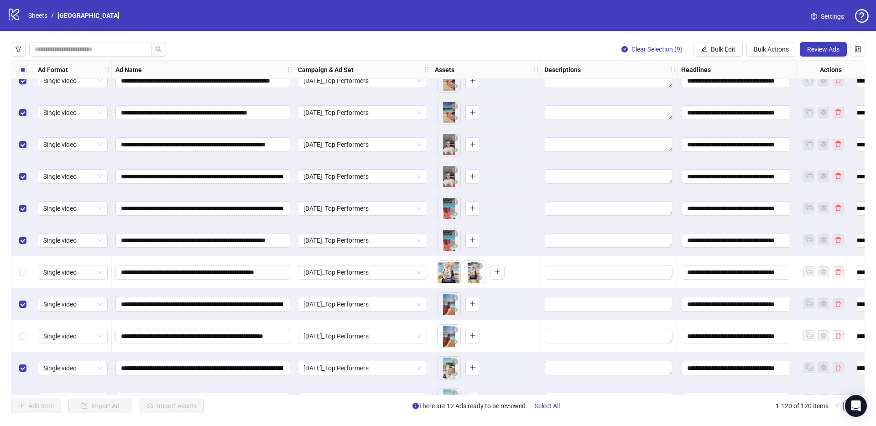
scroll to position [3521, 0]
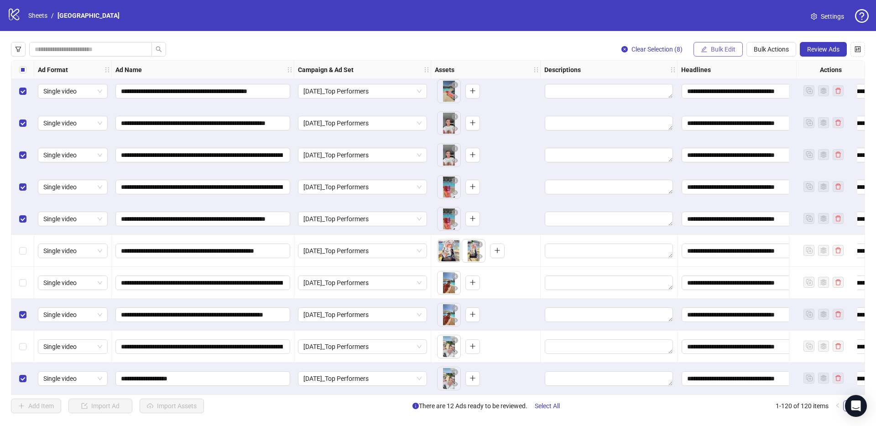
click at [728, 50] on span "Bulk Edit" at bounding box center [723, 49] width 25 height 7
click at [759, 46] on span "Bulk Actions" at bounding box center [771, 49] width 35 height 7
click at [762, 63] on span "Delete" at bounding box center [784, 68] width 63 height 10
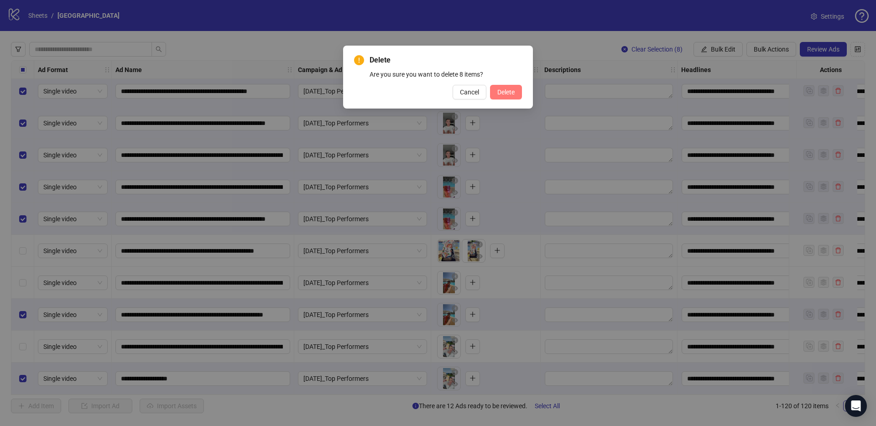
click at [507, 92] on span "Delete" at bounding box center [505, 92] width 17 height 7
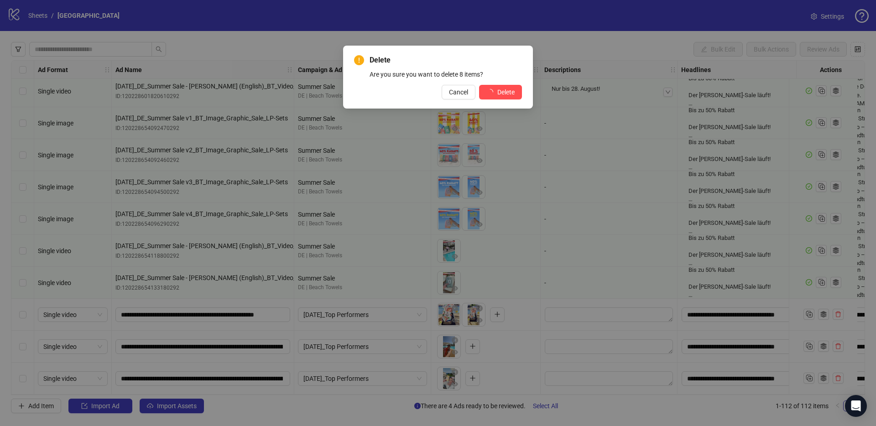
scroll to position [3266, 0]
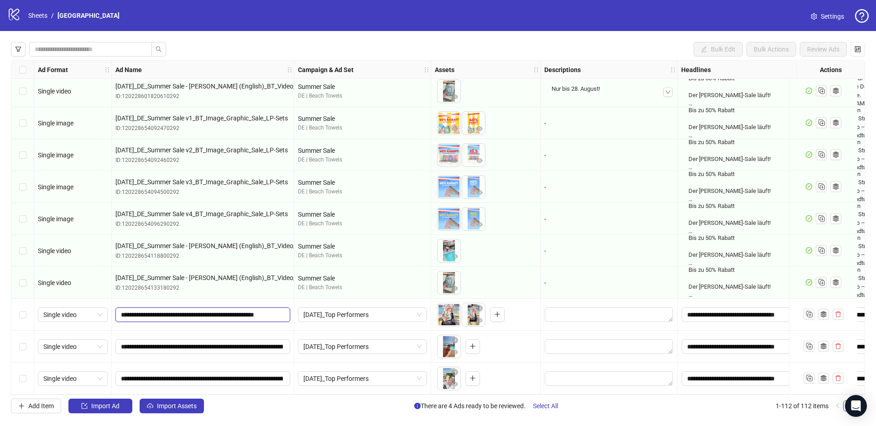
click at [259, 310] on input "**********" at bounding box center [202, 315] width 162 height 10
paste input "**********"
type input "**********"
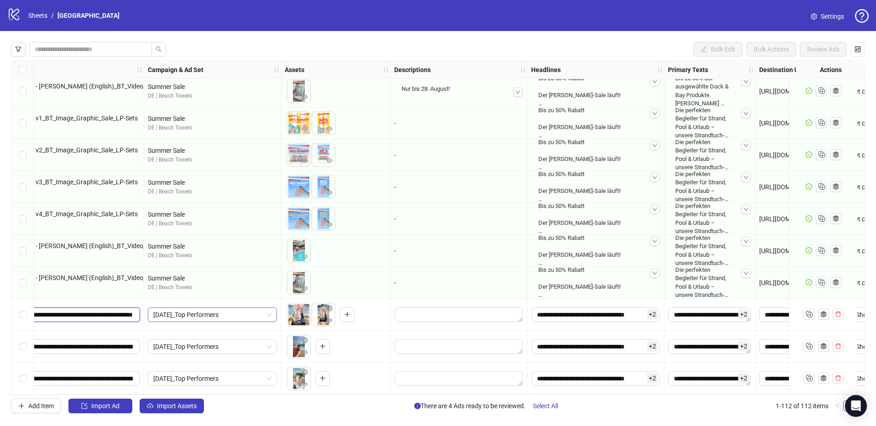
scroll to position [3266, 281]
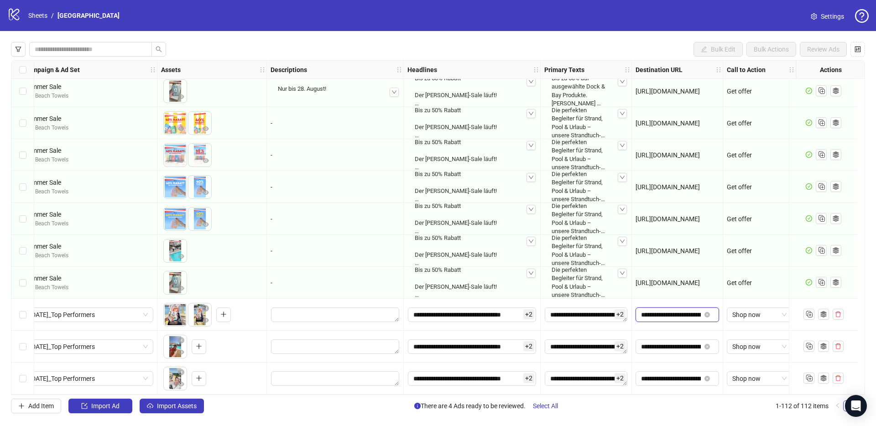
click at [658, 310] on input "**********" at bounding box center [671, 315] width 60 height 10
paste input "text"
type input "**********"
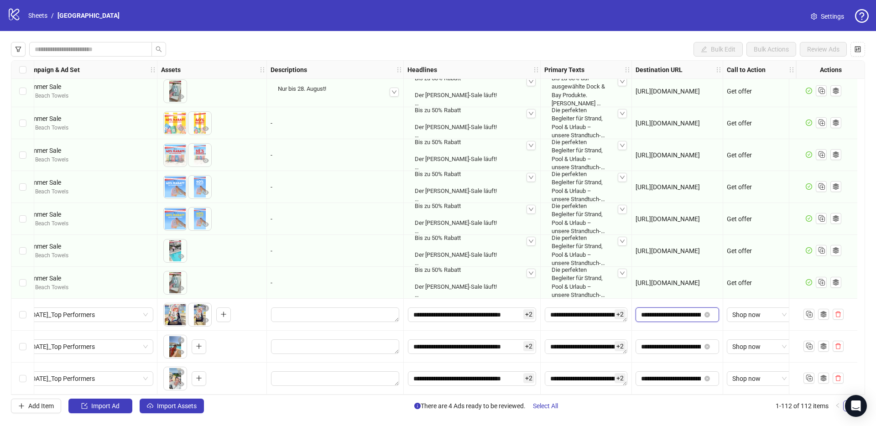
scroll to position [0, 92]
click at [361, 316] on textarea "Edit values" at bounding box center [335, 315] width 128 height 15
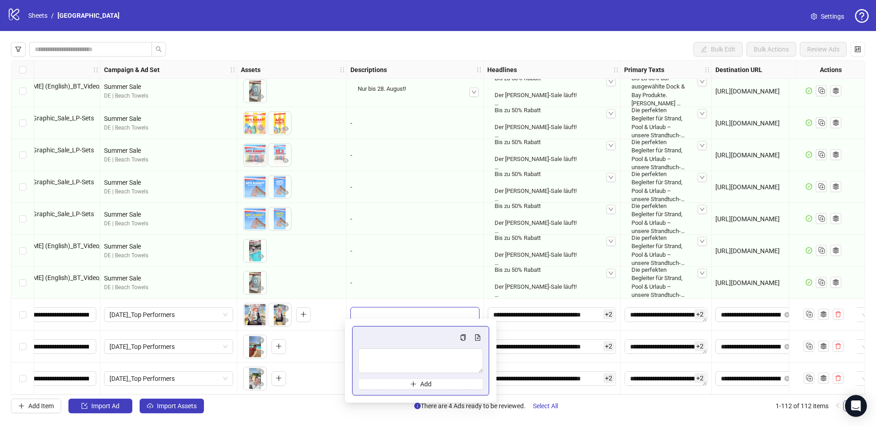
scroll to position [3266, 0]
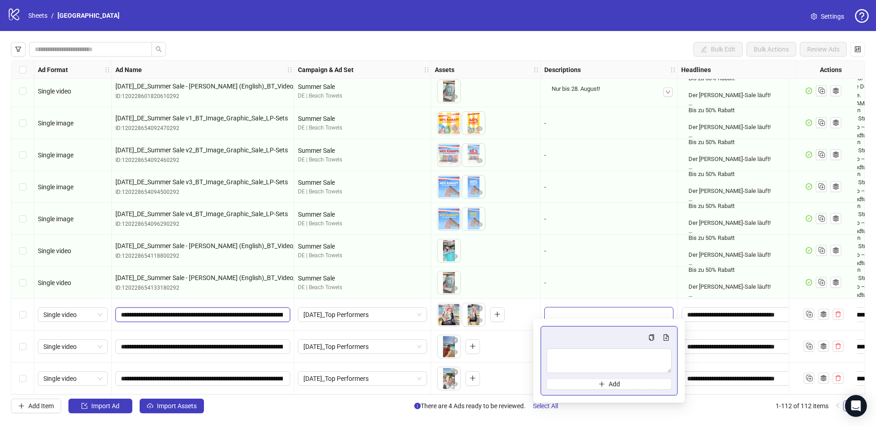
click at [272, 315] on input "**********" at bounding box center [202, 315] width 162 height 10
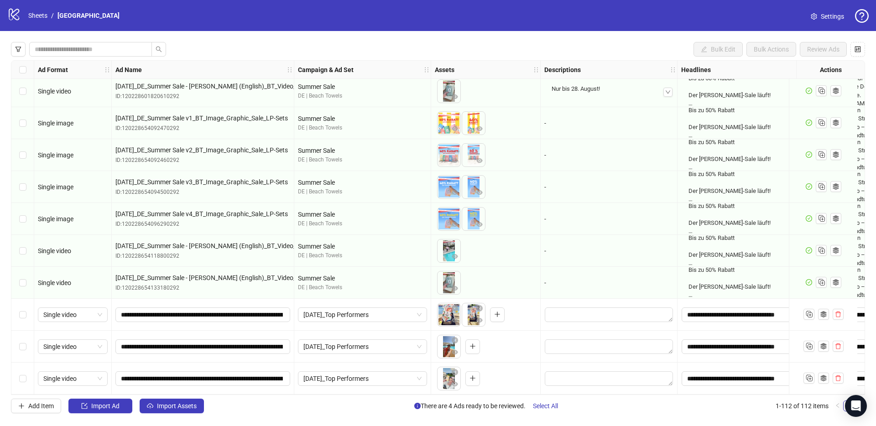
click at [28, 312] on div "Select row 110" at bounding box center [22, 315] width 23 height 32
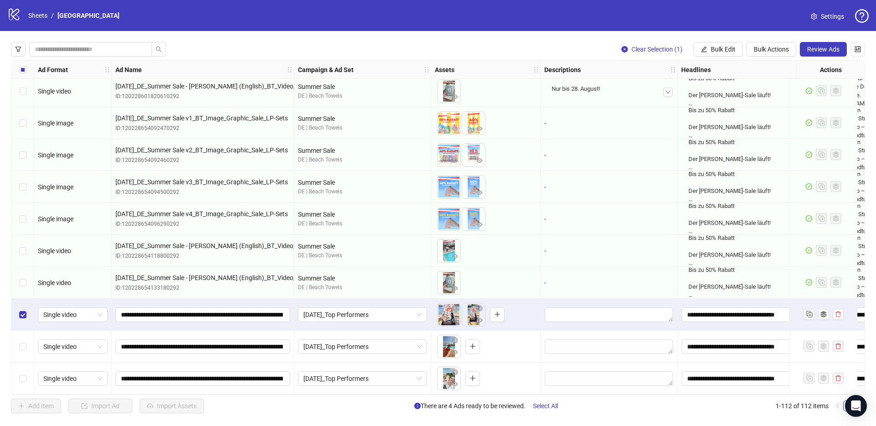
click at [26, 335] on div "Select row 111" at bounding box center [22, 347] width 23 height 32
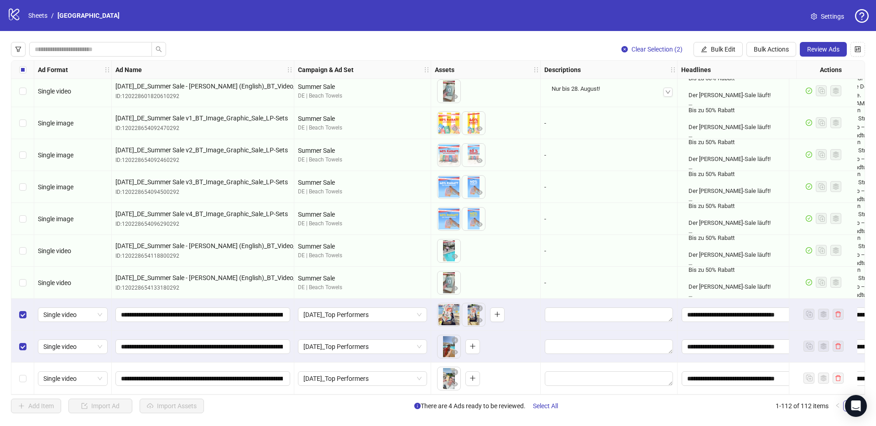
click at [25, 363] on div "Select row 112" at bounding box center [22, 379] width 23 height 32
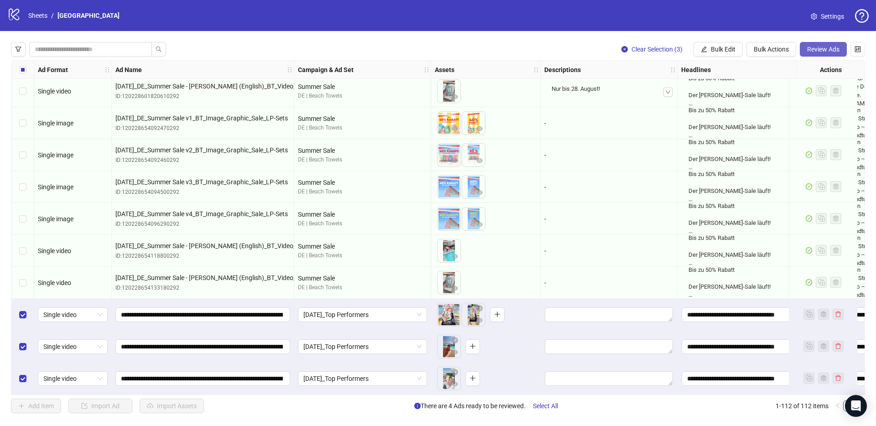
click at [834, 50] on span "Review Ads" at bounding box center [823, 49] width 32 height 7
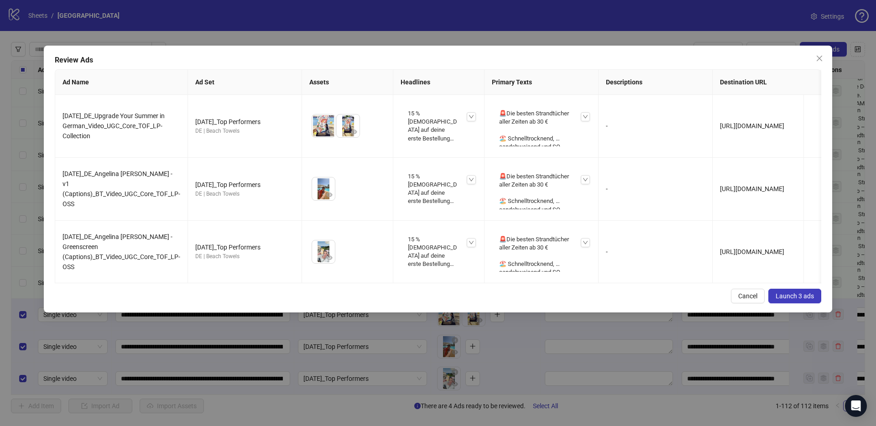
click at [795, 297] on span "Launch 3 ads" at bounding box center [795, 296] width 38 height 7
